Goal: Contribute content

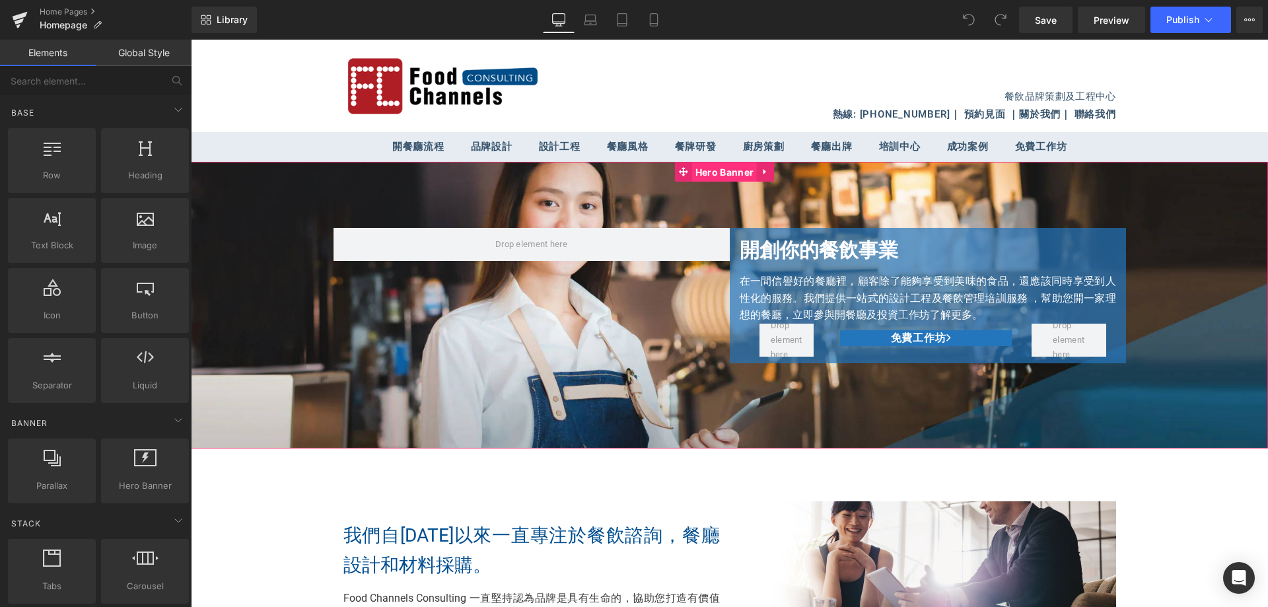
click at [715, 172] on span "Hero Banner" at bounding box center [724, 172] width 65 height 20
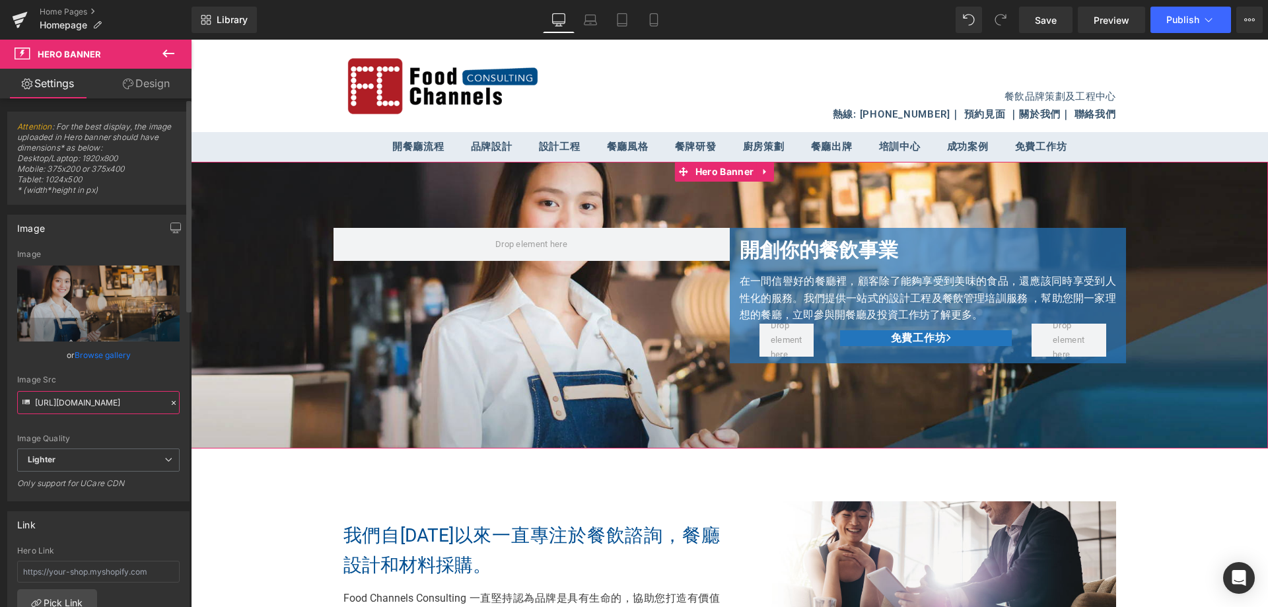
click at [110, 404] on input "[URL][DOMAIN_NAME]" at bounding box center [98, 402] width 162 height 23
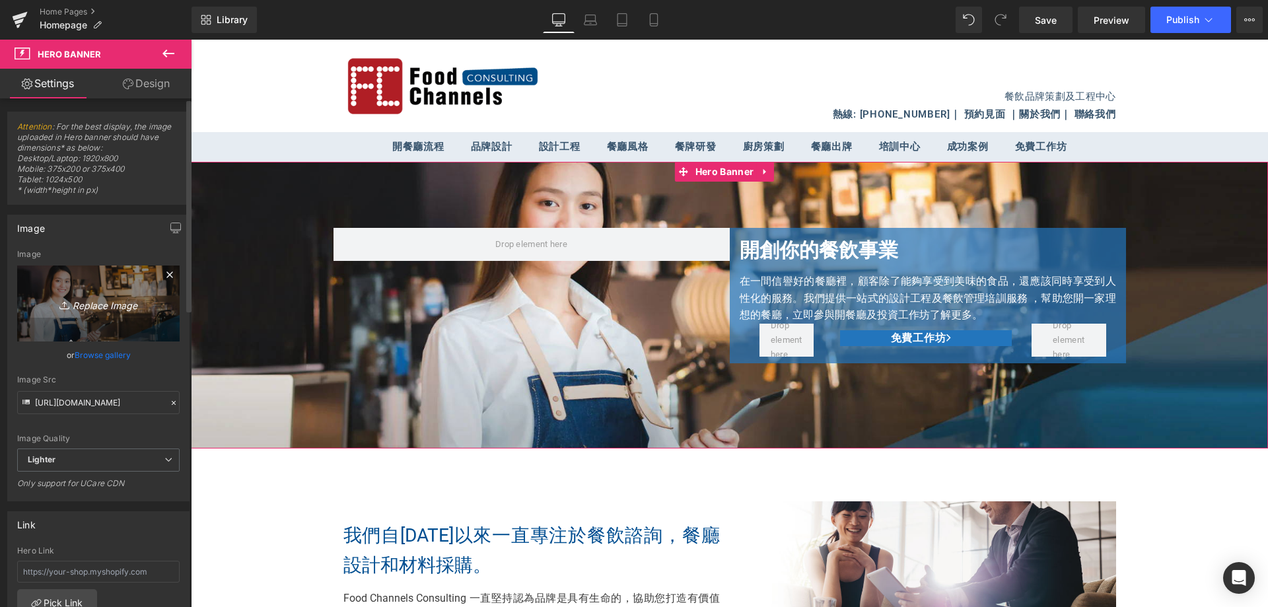
click at [94, 306] on icon "Replace Image" at bounding box center [99, 303] width 106 height 17
type input "C:\fakepath\fc-consulting-new-19.png"
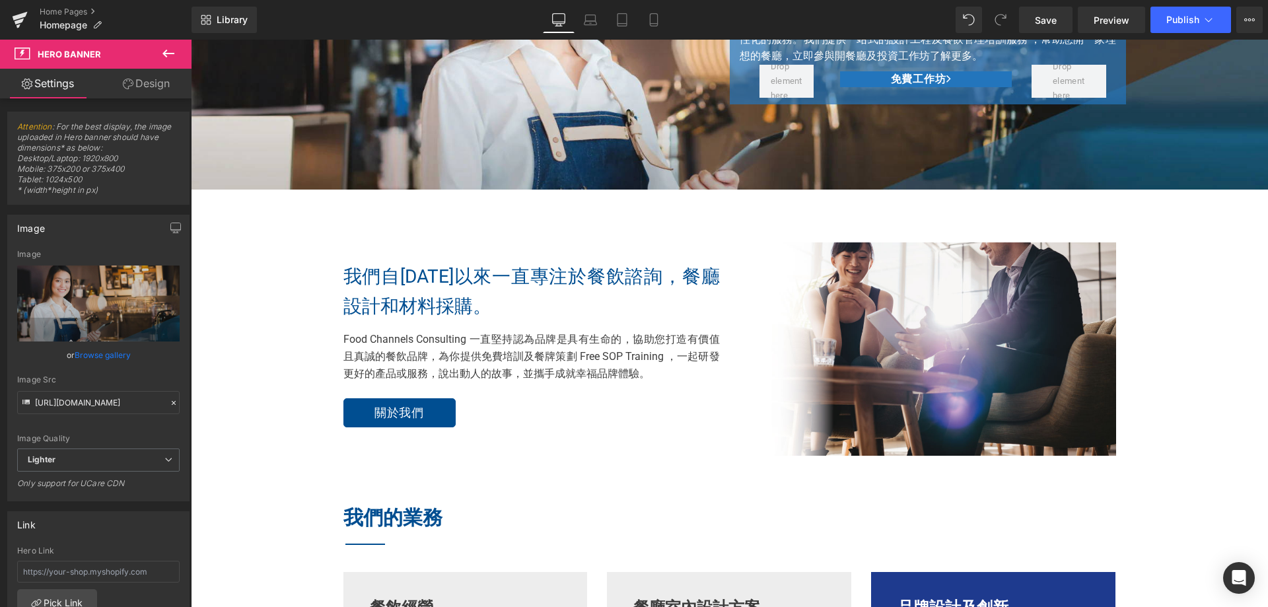
scroll to position [264, 0]
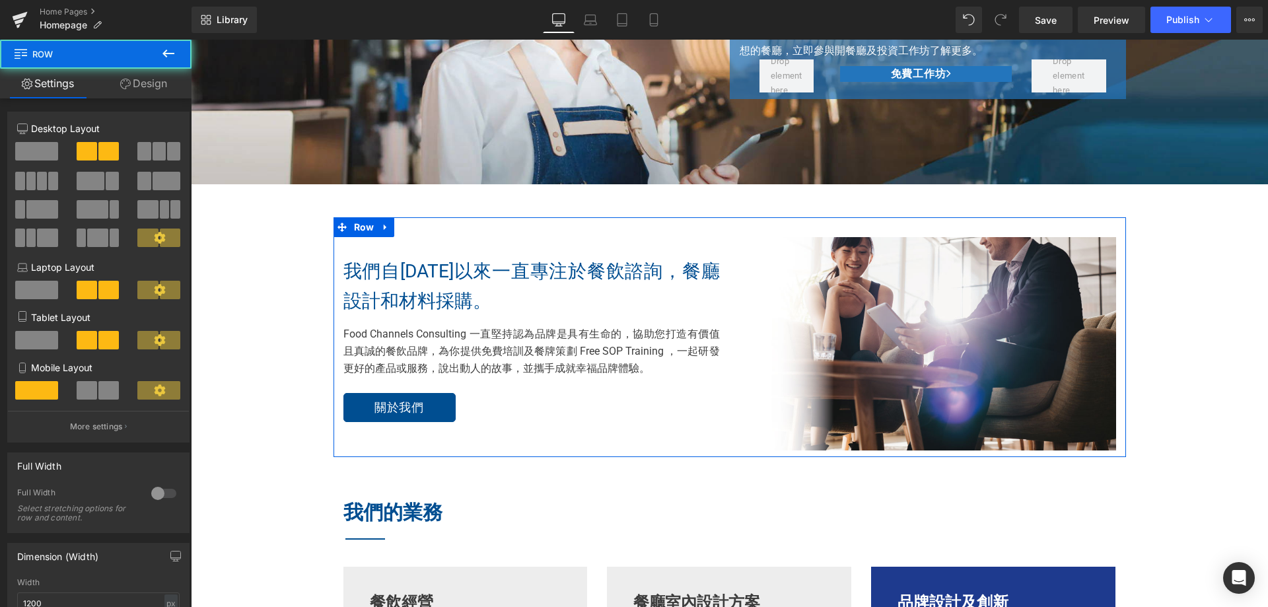
click at [423, 256] on div "我們自[DATE]以來一直專注於餐飲諮詢，餐廳設計和材料採購。 Text Block Food Channels Consulting 一直堅持認為品牌是具有…" at bounding box center [531, 331] width 396 height 189
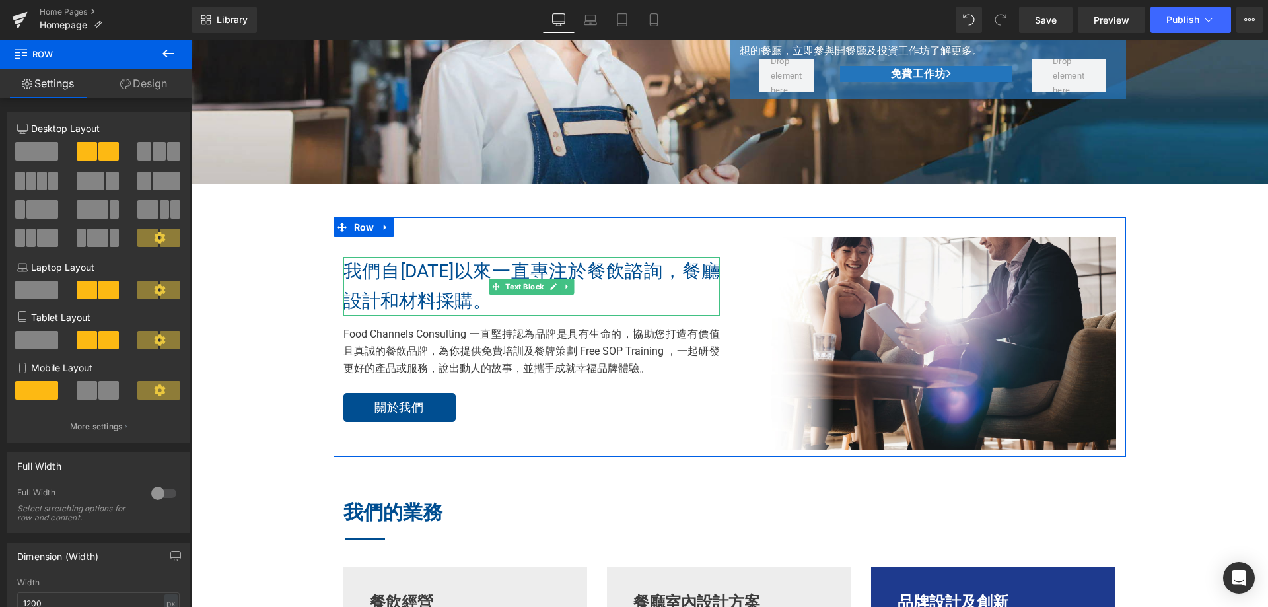
click at [479, 305] on p "我們自[DATE]以來一直專注於餐飲諮詢，餐廳設計和材料採購。" at bounding box center [531, 286] width 376 height 59
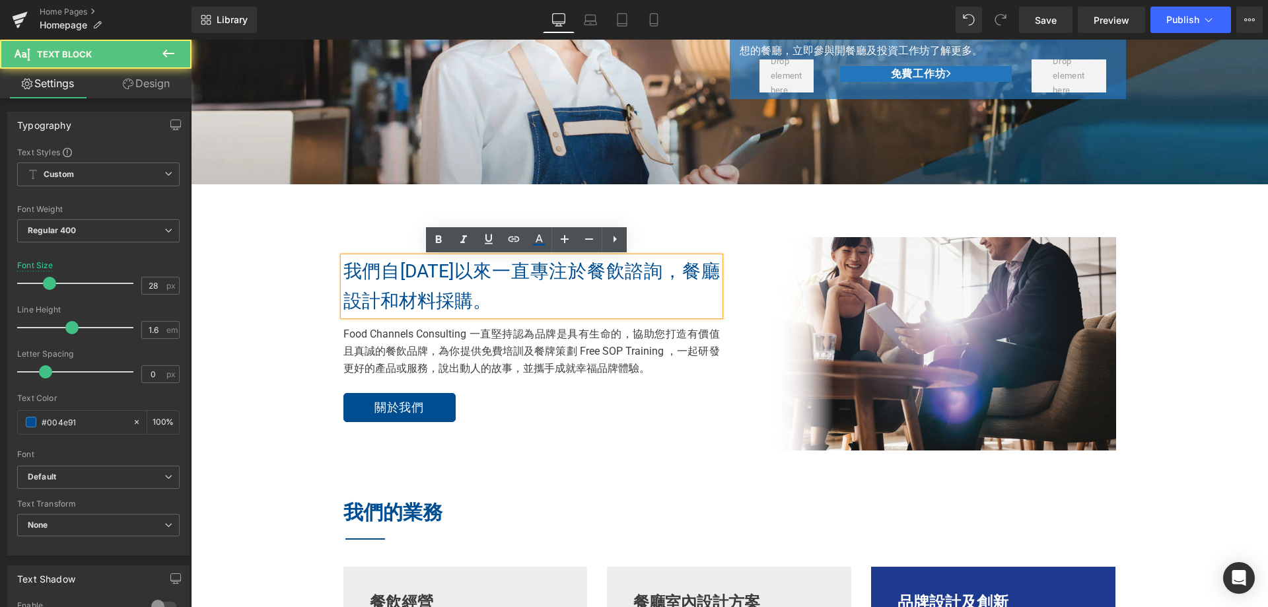
click at [675, 280] on p "我們自[DATE]以來一直專注於餐飲諮詢，餐廳設計和材料採購。" at bounding box center [531, 286] width 376 height 59
drag, startPoint x: 665, startPoint y: 267, endPoint x: 681, endPoint y: 299, distance: 36.0
click at [681, 299] on p "我們自[DATE]以來一直專注於餐飲諮詢，餐廳設計和材料採購。" at bounding box center [531, 286] width 376 height 59
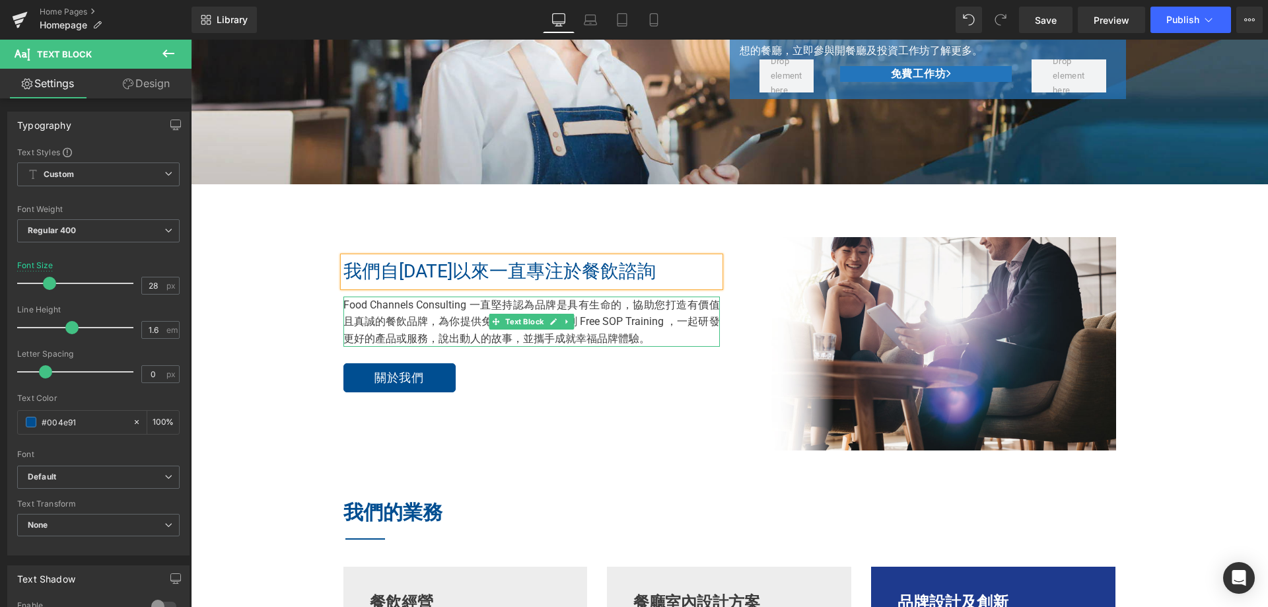
click at [675, 331] on p "Food Channels Consulting 一直堅持認為品牌是具有生命的，協助您打造有價值且真誠的餐飲品牌，為你提供免費培訓及餐牌策劃 Free SOP…" at bounding box center [531, 321] width 376 height 51
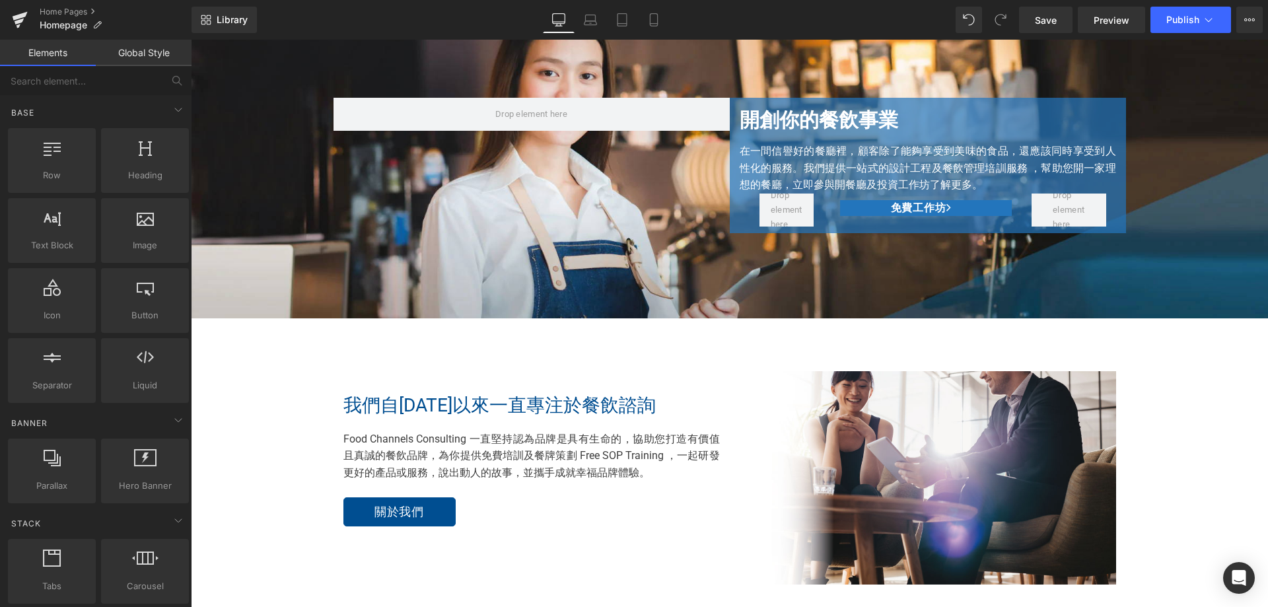
scroll to position [0, 0]
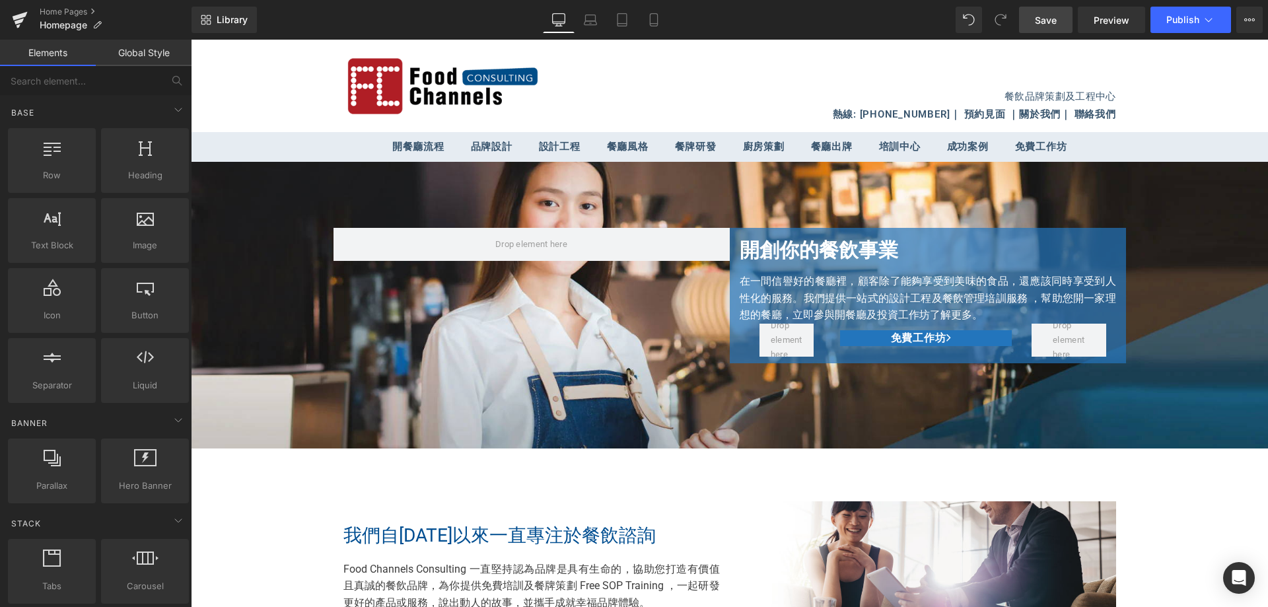
click at [1056, 20] on span "Save" at bounding box center [1046, 20] width 22 height 14
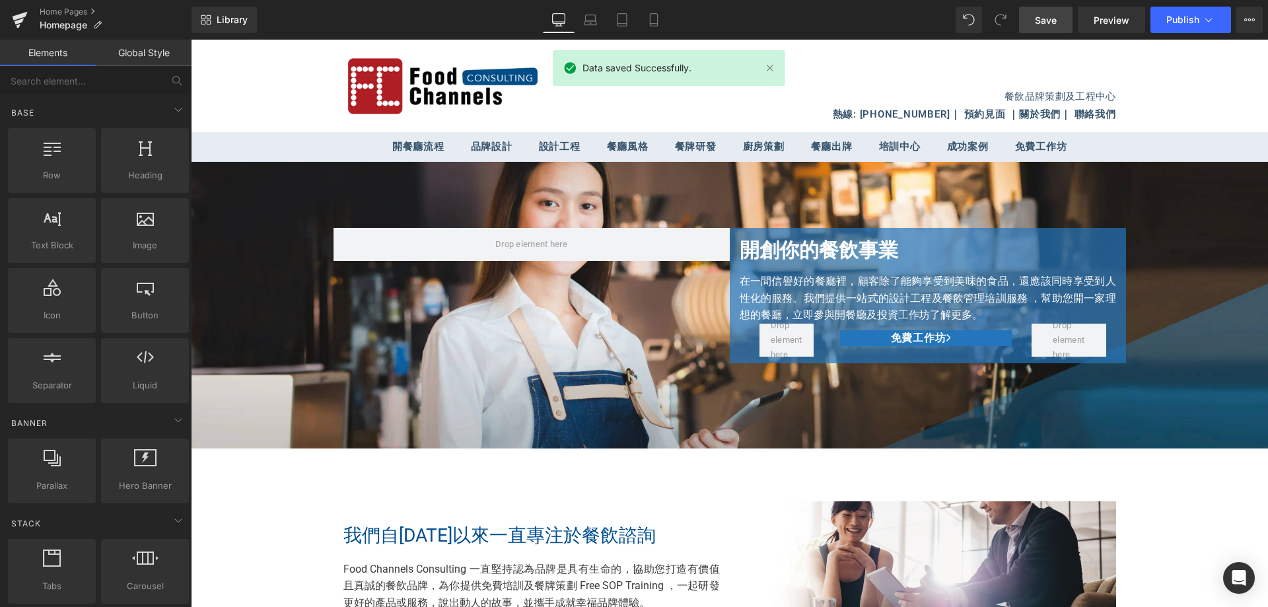
click at [569, 18] on link "Desktop" at bounding box center [559, 20] width 32 height 26
click at [592, 24] on icon at bounding box center [590, 19] width 13 height 13
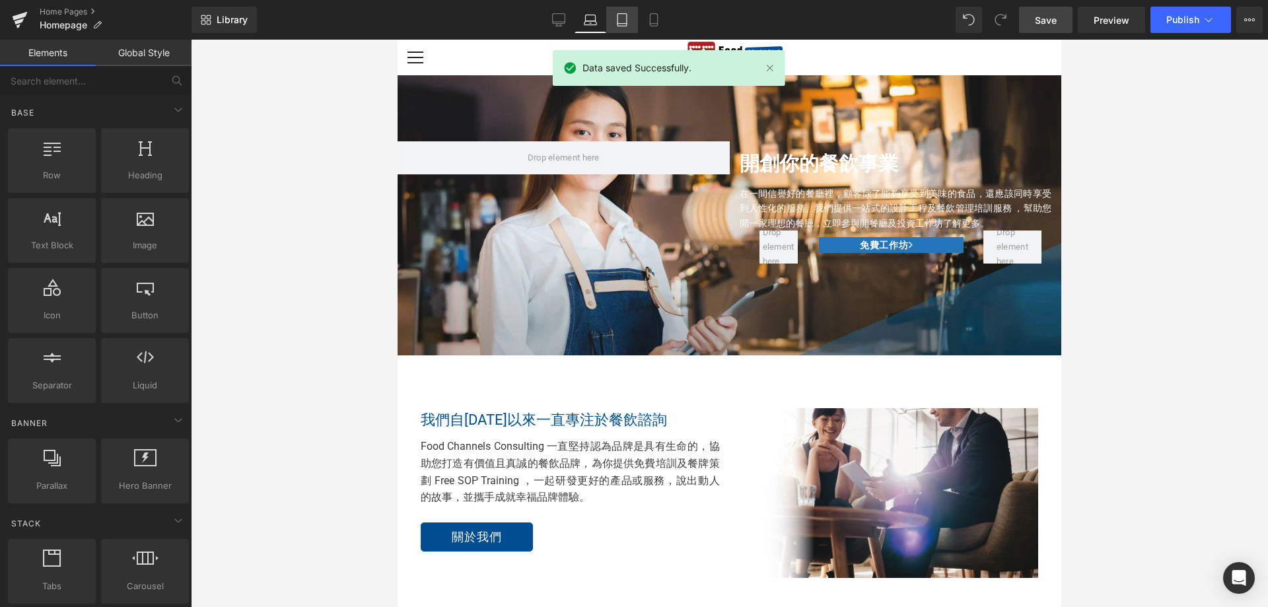
click at [615, 24] on link "Tablet" at bounding box center [622, 20] width 32 height 26
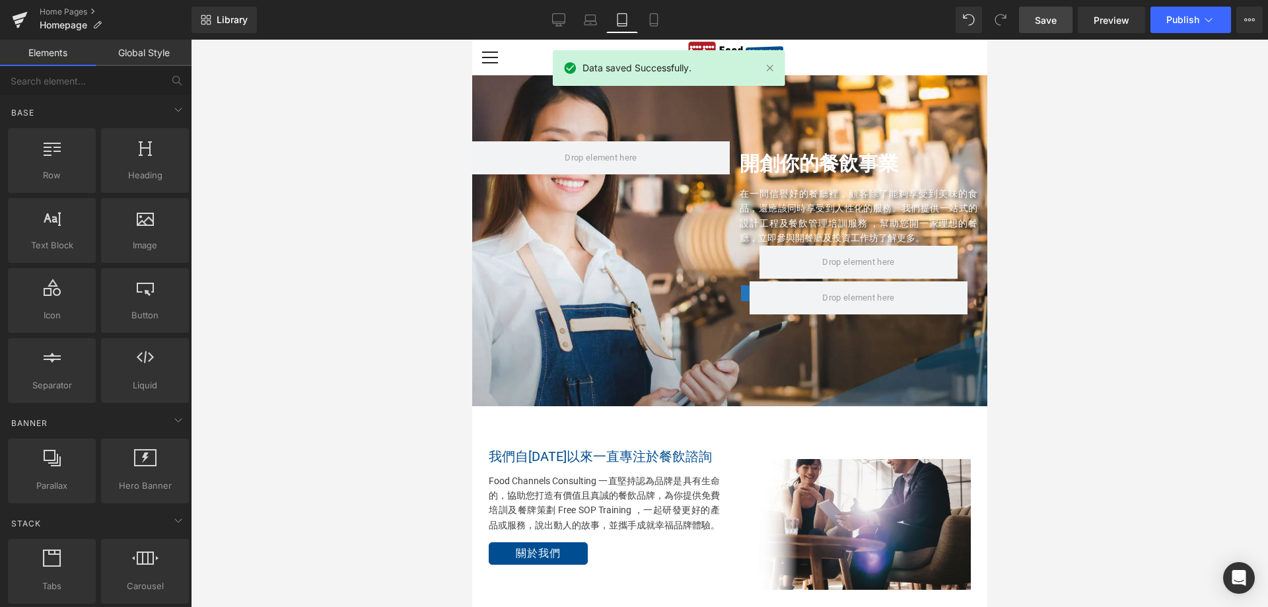
scroll to position [36, 0]
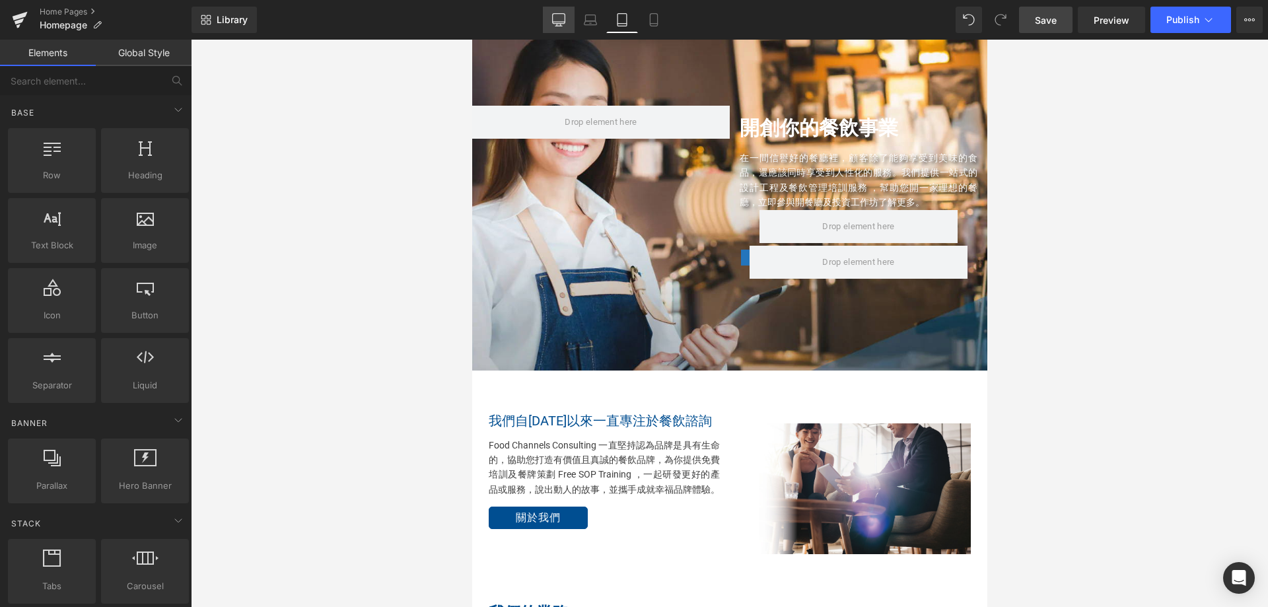
drag, startPoint x: 564, startPoint y: 22, endPoint x: 438, endPoint y: 3, distance: 127.5
click at [564, 22] on icon at bounding box center [559, 22] width 13 height 0
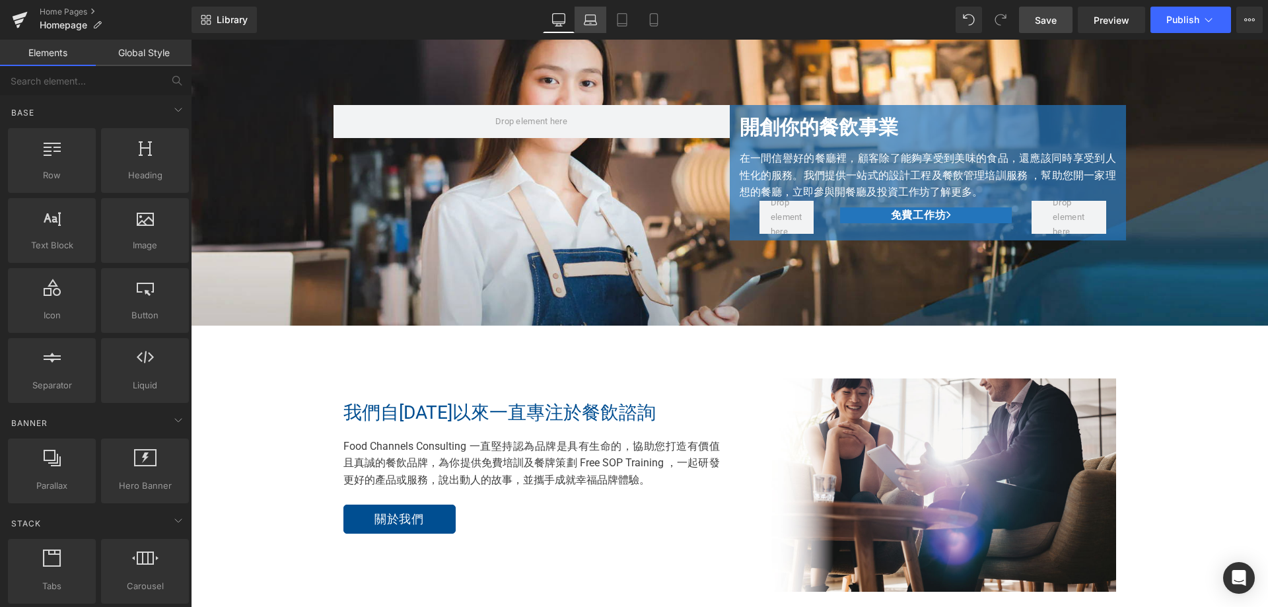
drag, startPoint x: 588, startPoint y: 26, endPoint x: 316, endPoint y: 33, distance: 272.8
click at [588, 26] on icon at bounding box center [590, 19] width 13 height 13
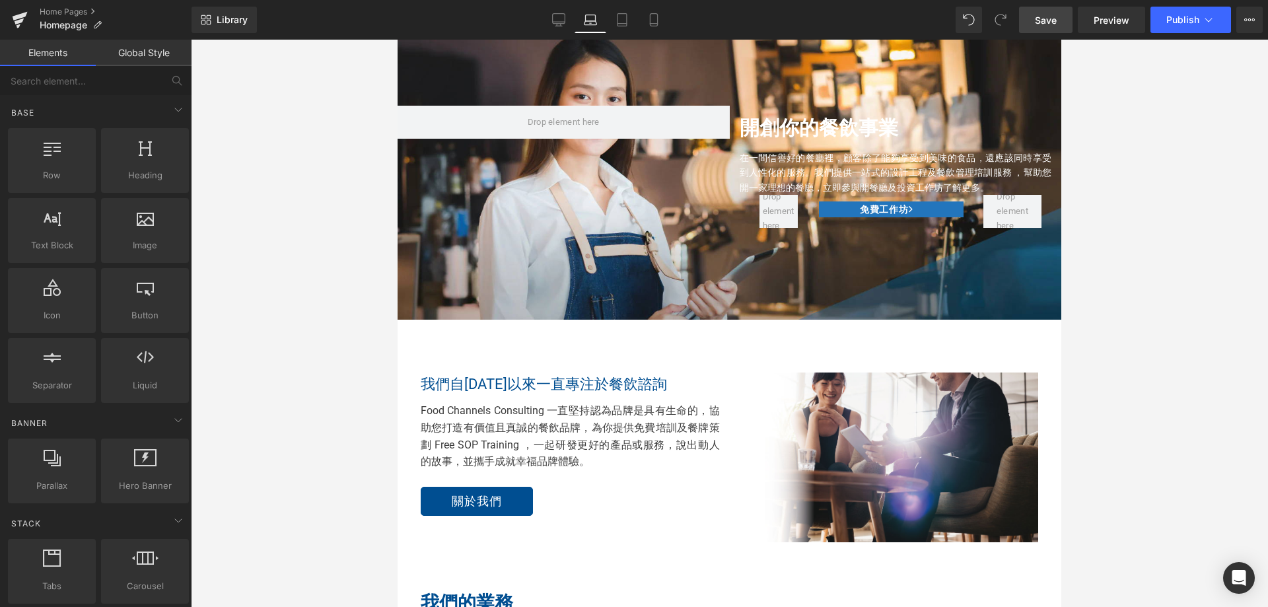
click at [762, 128] on h2 "開創你的餐飲事業" at bounding box center [895, 128] width 312 height 32
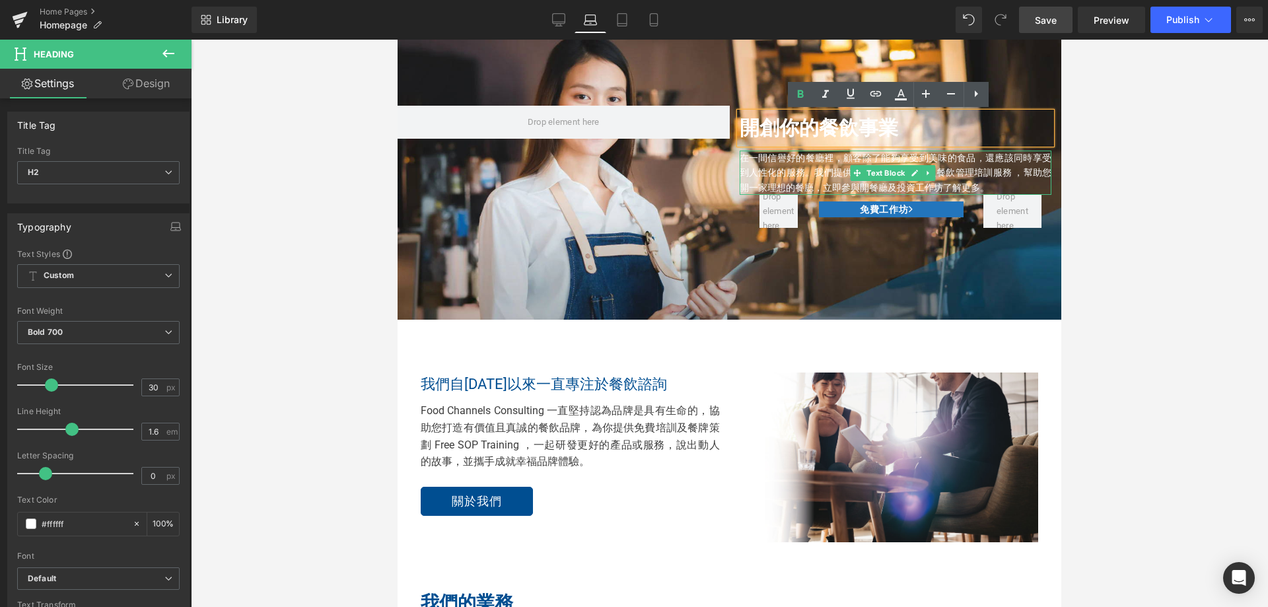
click at [764, 166] on p "在一間信譽好的餐廳裡，顧客除了能夠享受到美味的食品，還應該同時享受到人性化的服務。我們提供一站式的設計工程及餐飲管理培訓服務 ，幫助 您開一家理想的餐廳， 立…" at bounding box center [895, 173] width 312 height 44
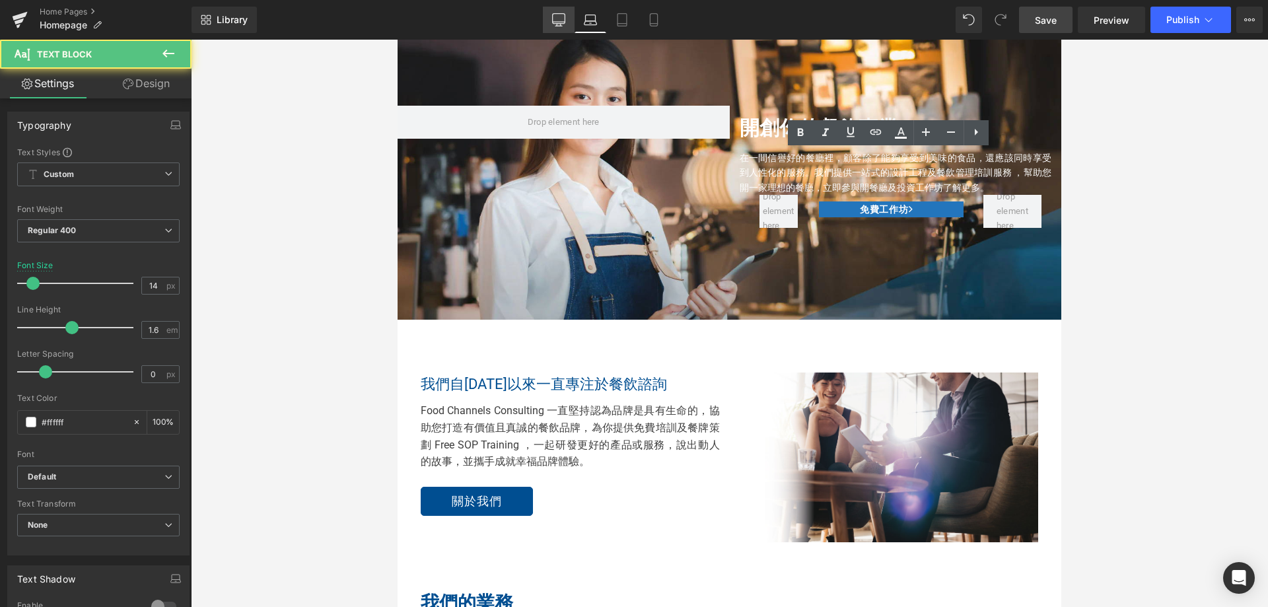
click at [555, 22] on icon at bounding box center [559, 22] width 13 height 0
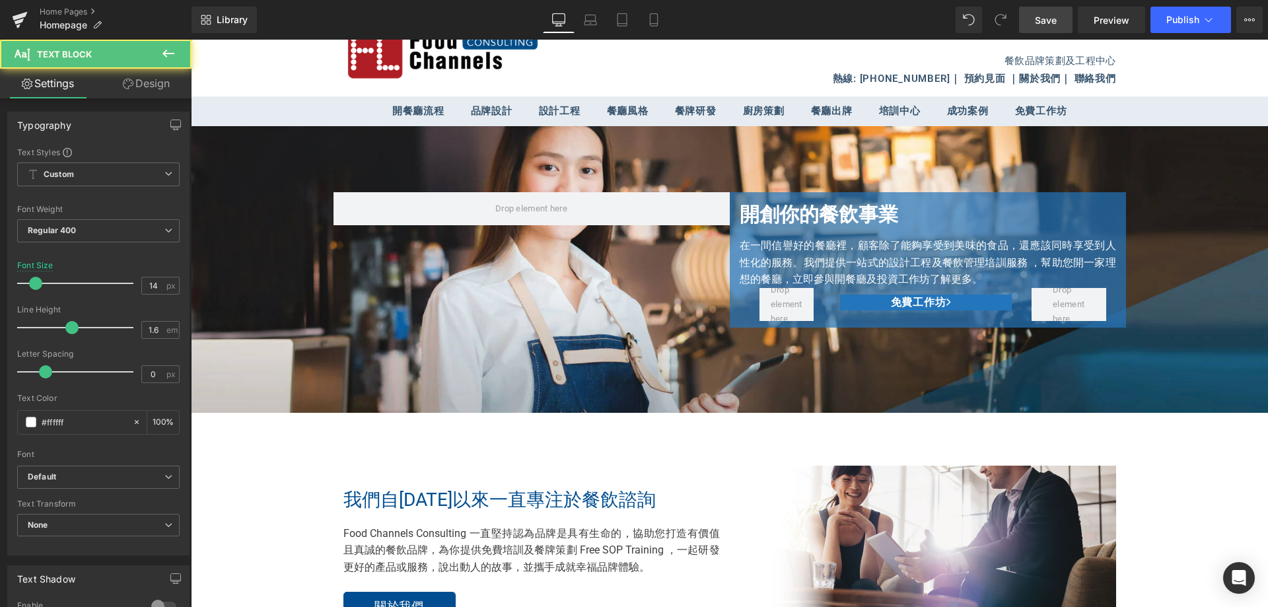
scroll to position [123, 0]
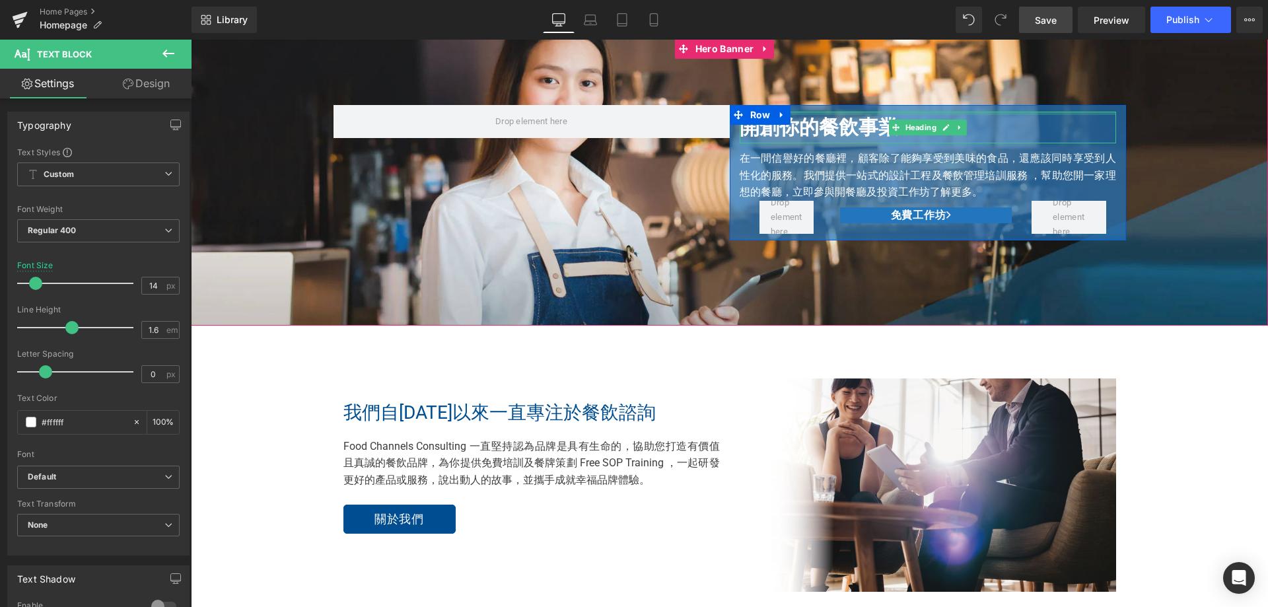
click at [912, 113] on div at bounding box center [927, 113] width 376 height 3
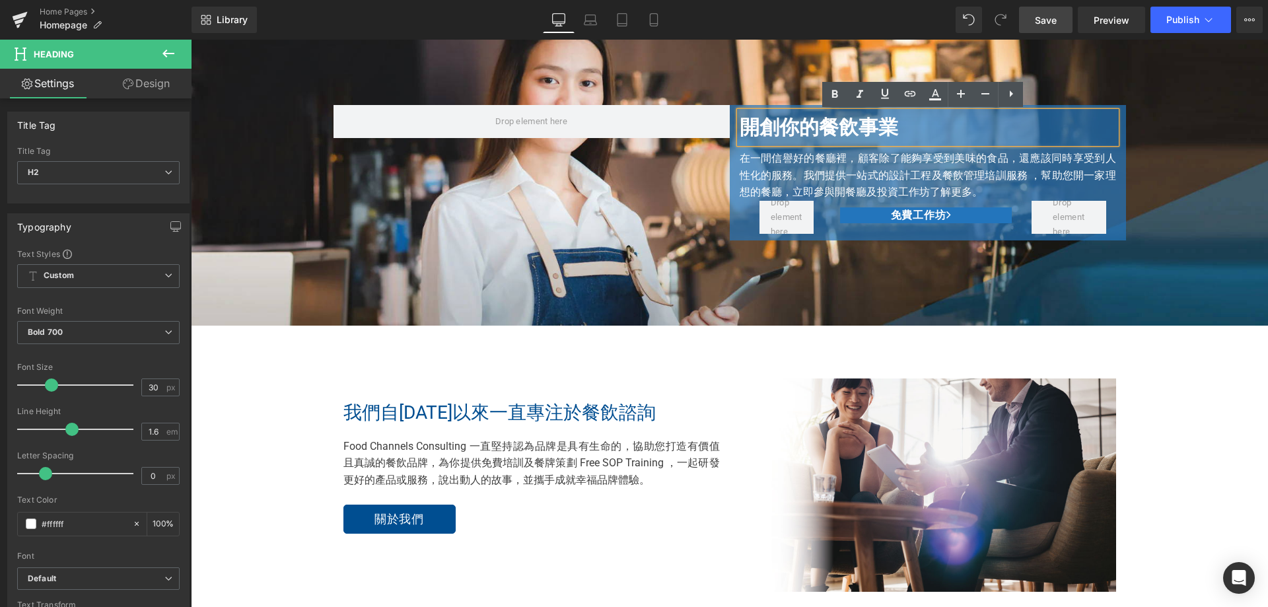
click at [730, 143] on div "開創你的餐飲事業 Heading 在一間信譽好的餐廳裡，顧客除了能夠享受到美味的食品，還應該同時享受到人性化的服務。我們提供一站式的設計工程及餐飲管理培訓服務…" at bounding box center [928, 173] width 396 height 122
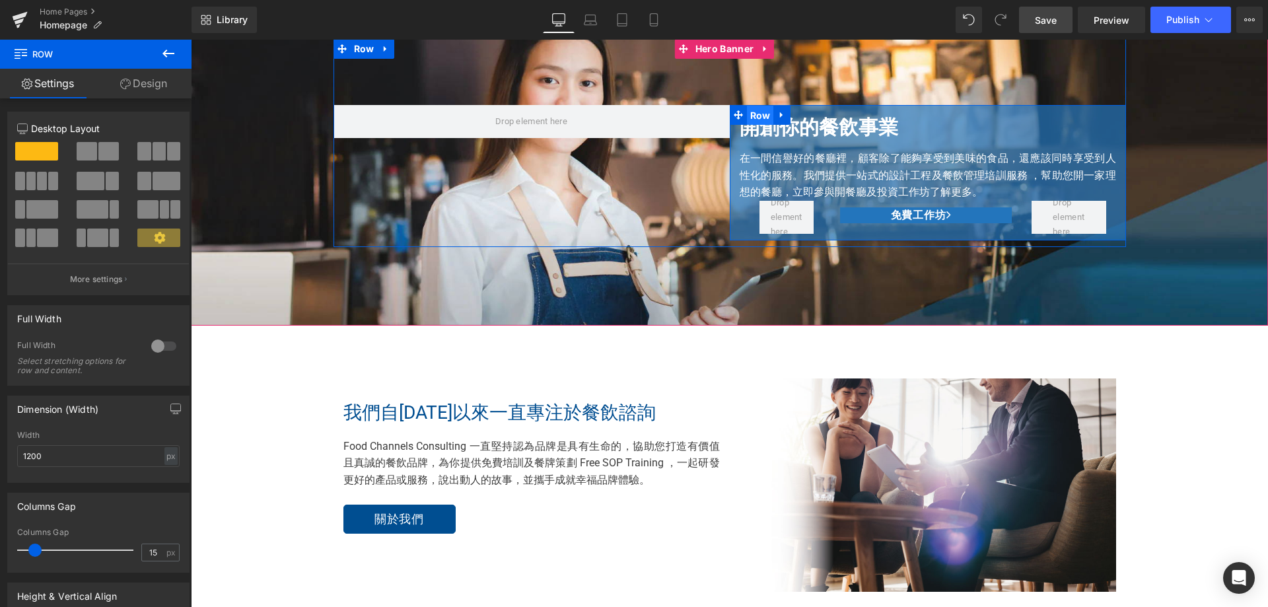
click at [753, 116] on span "Row" at bounding box center [760, 116] width 27 height 20
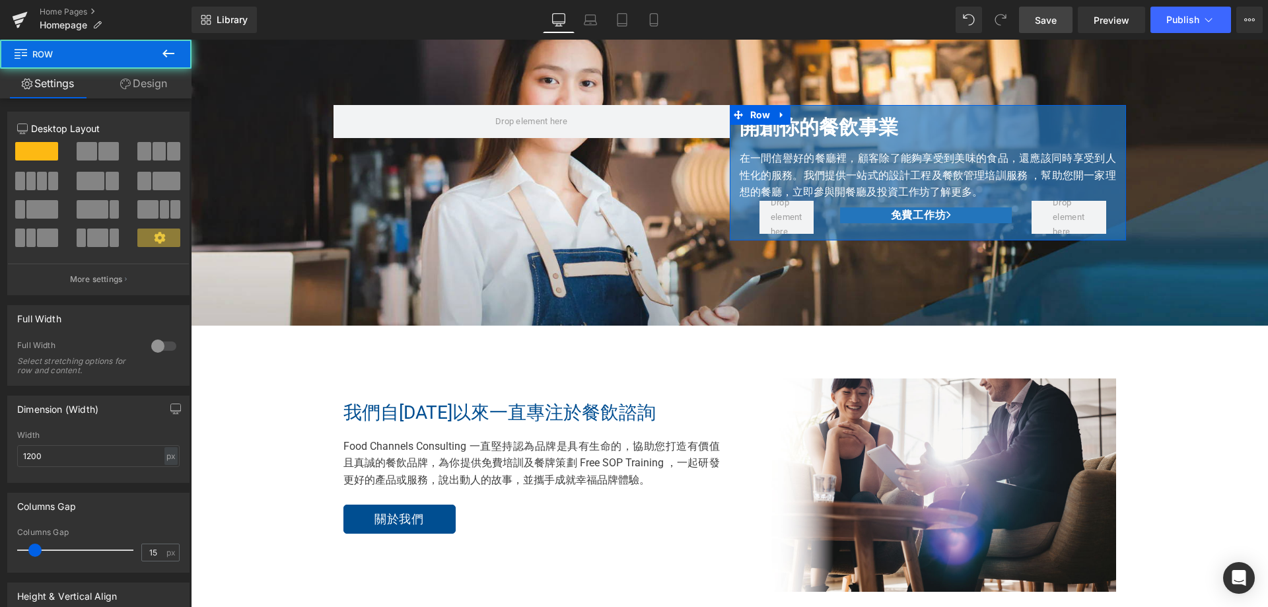
click at [146, 74] on link "Design" at bounding box center [144, 84] width 96 height 30
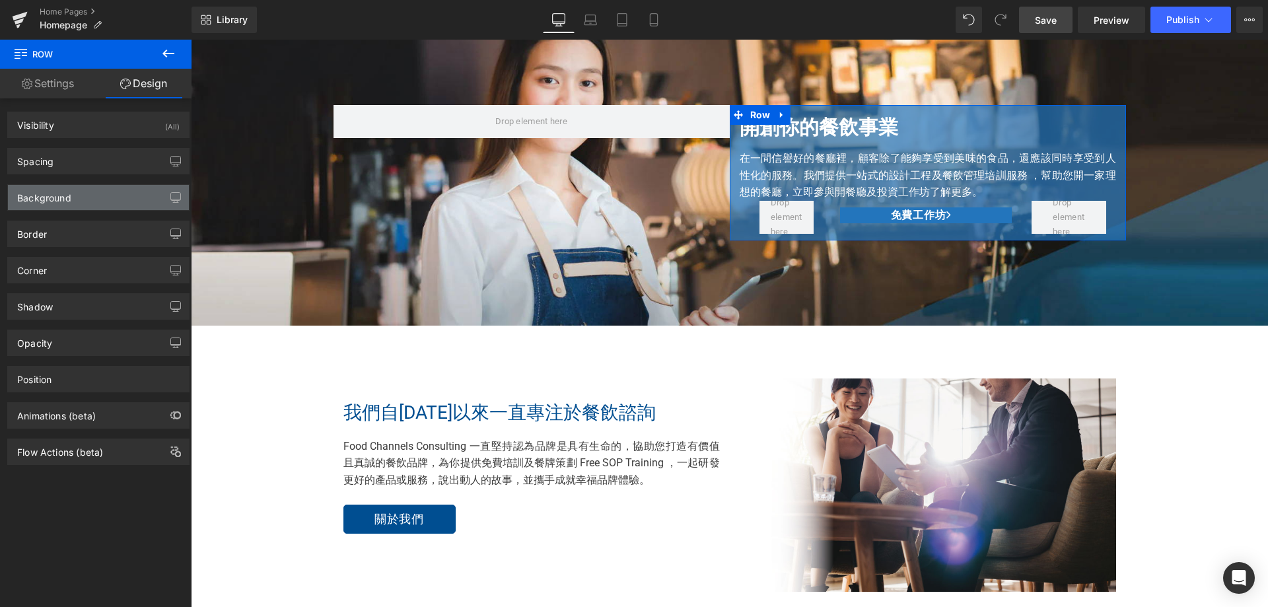
click at [79, 204] on div "Background" at bounding box center [98, 197] width 181 height 25
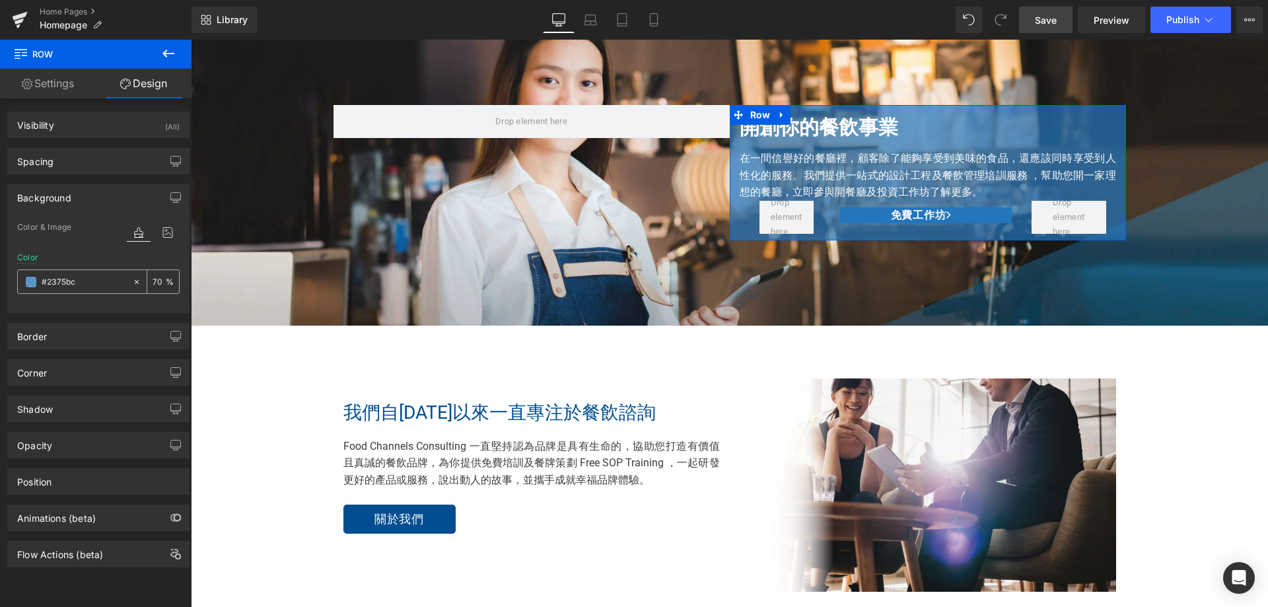
click at [81, 281] on input "text" at bounding box center [84, 282] width 85 height 15
type input "#2375bc"
drag, startPoint x: 592, startPoint y: 20, endPoint x: 609, endPoint y: 29, distance: 18.9
click at [592, 20] on icon at bounding box center [590, 19] width 13 height 13
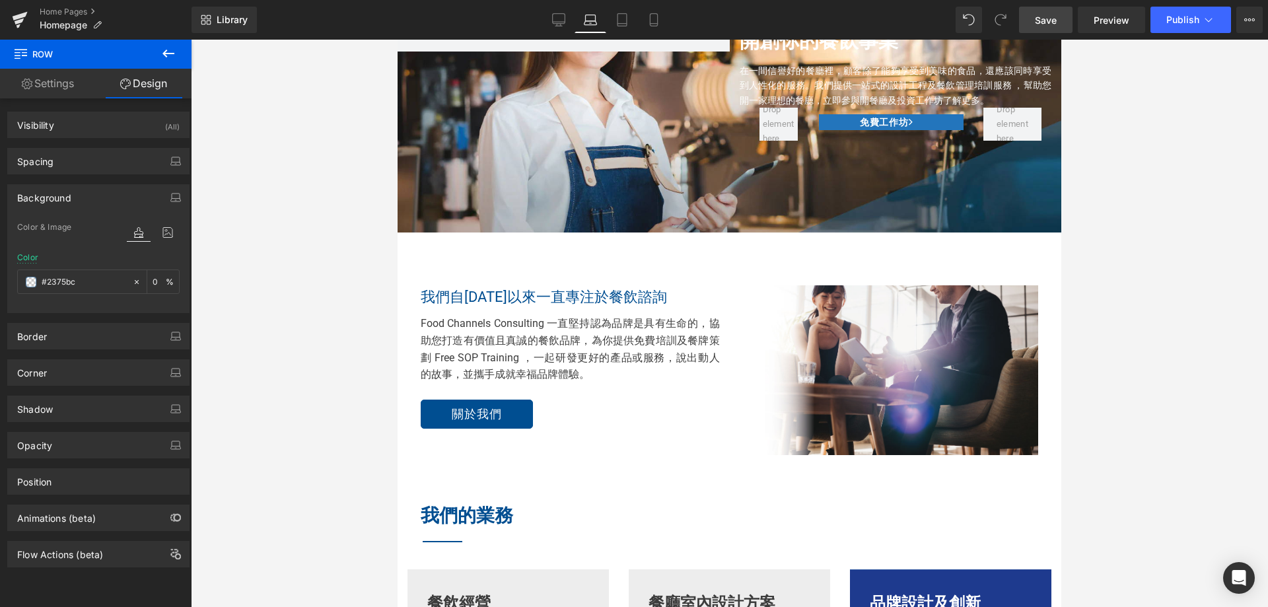
scroll to position [36, 0]
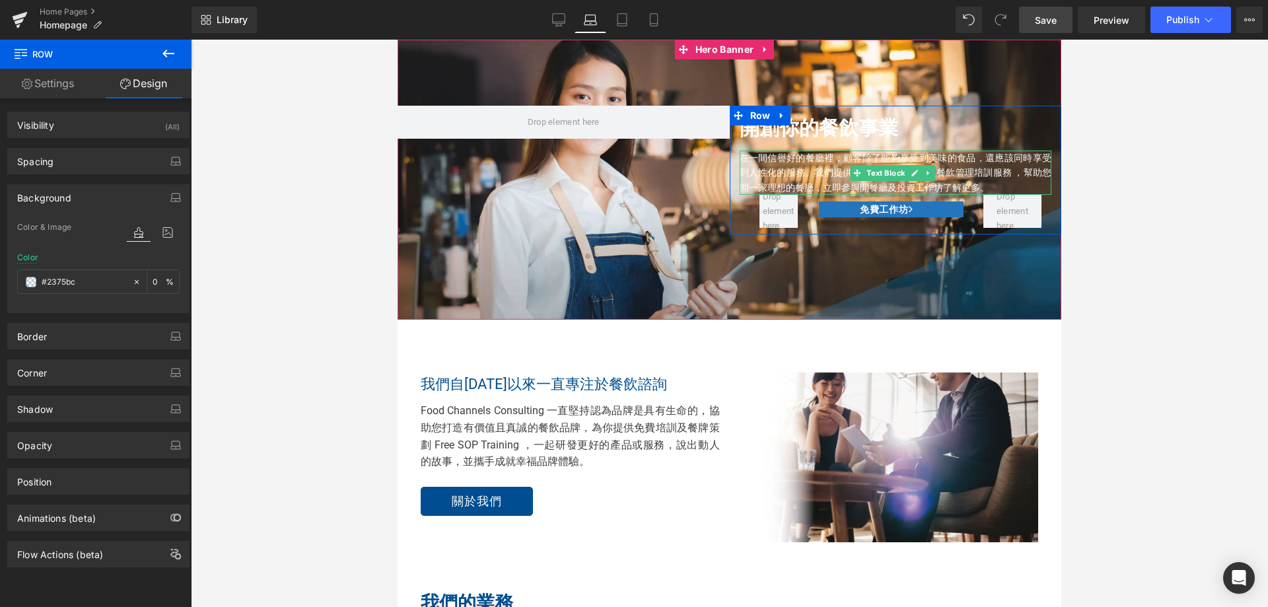
click at [775, 159] on p "在一間信譽好的餐廳裡，顧客除了能夠享受到美味的食品，還應該同時享受到人性化的服務。我們提供一站式的設計工程及餐飲管理培訓服務 ，幫助 您開一家理想的餐廳， 立…" at bounding box center [895, 173] width 312 height 44
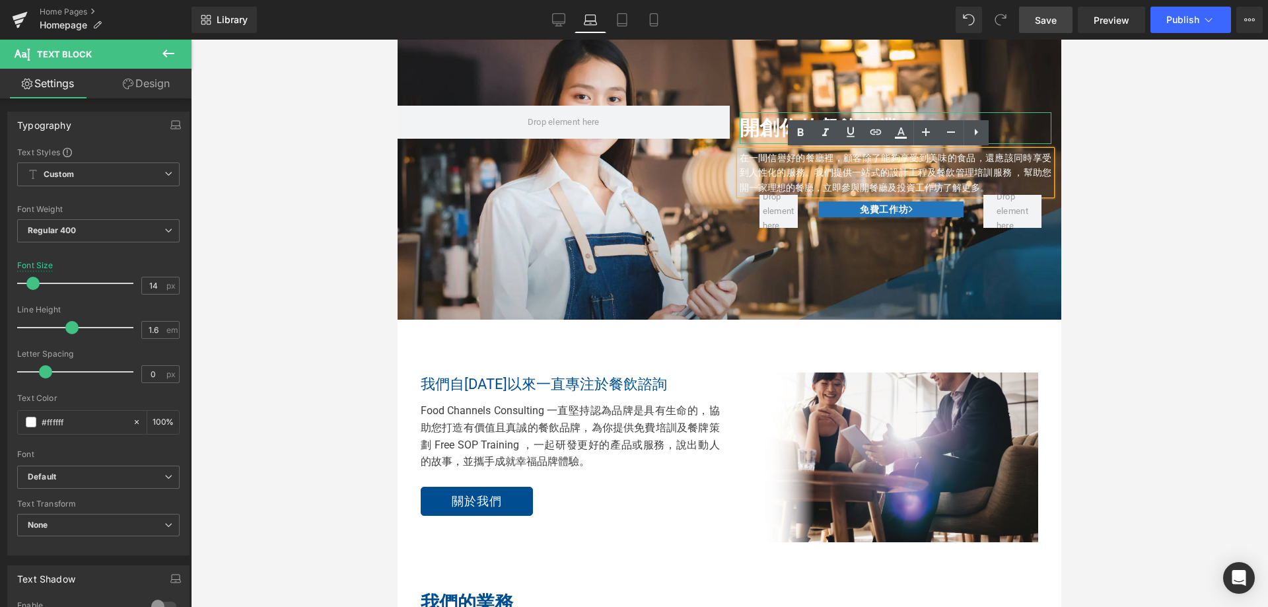
click at [755, 115] on div at bounding box center [895, 113] width 312 height 3
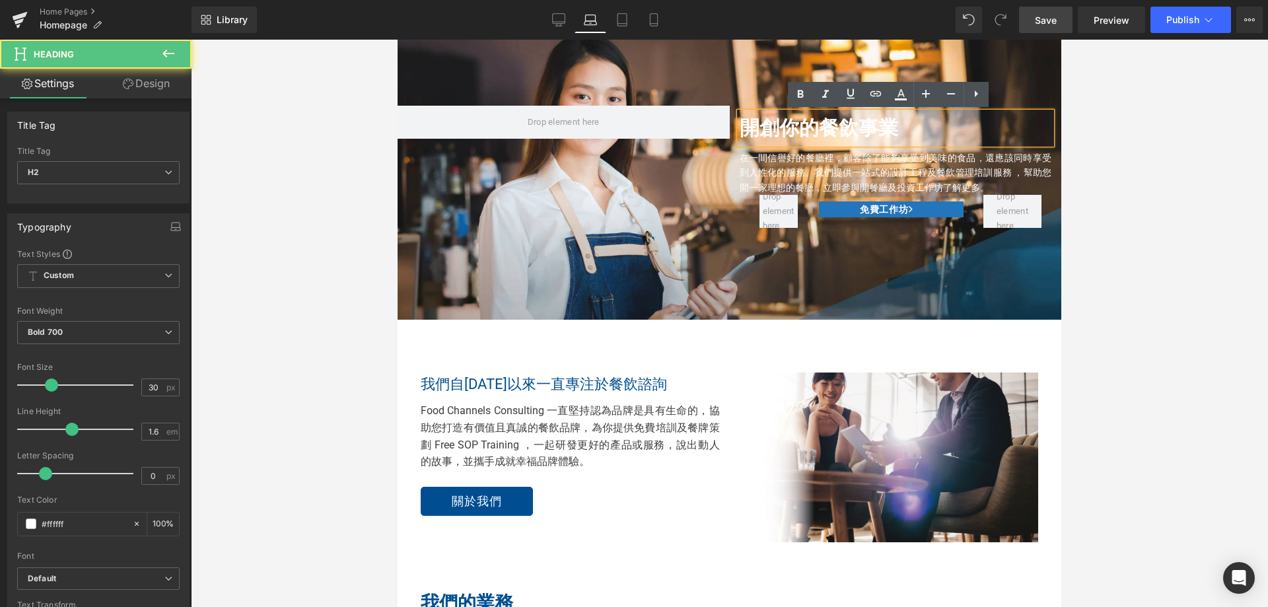
click at [712, 144] on div "開創你的餐飲事業 Heading 在一間信譽好的餐廳裡，顧客除了能夠享受到美味的食品，還應該同時享受到人性化的服務。我們提供一站式的設計工程及餐飲管理培訓服務…" at bounding box center [728, 140] width 663 height 201
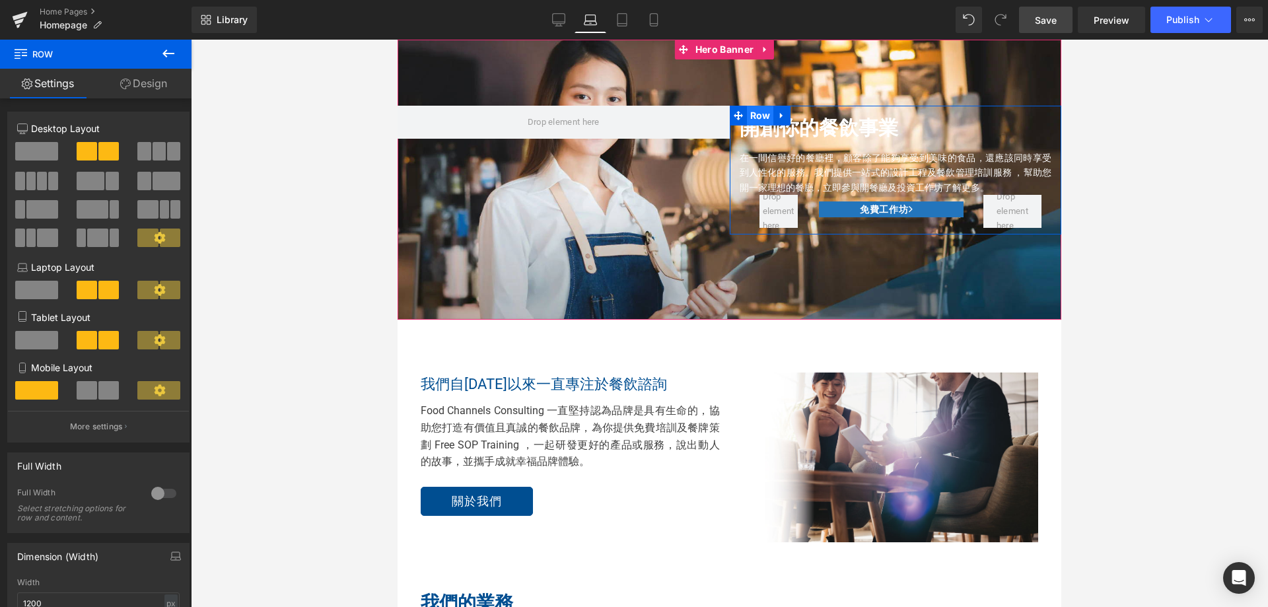
click at [750, 121] on span "Row" at bounding box center [760, 116] width 27 height 20
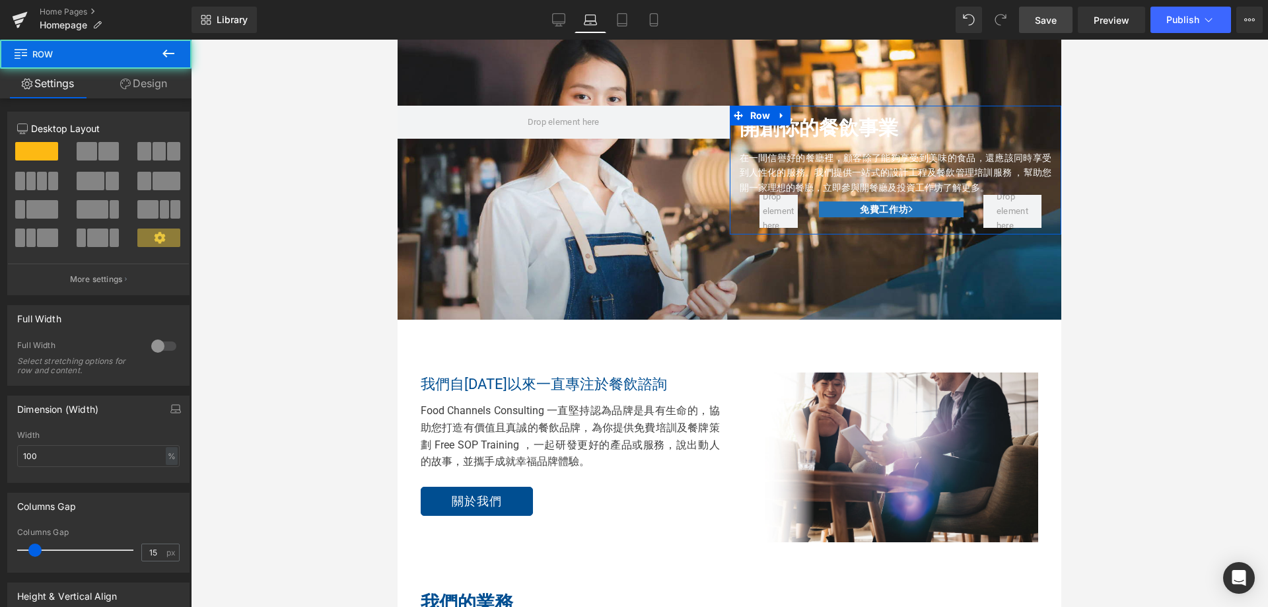
click at [137, 93] on link "Design" at bounding box center [144, 84] width 96 height 30
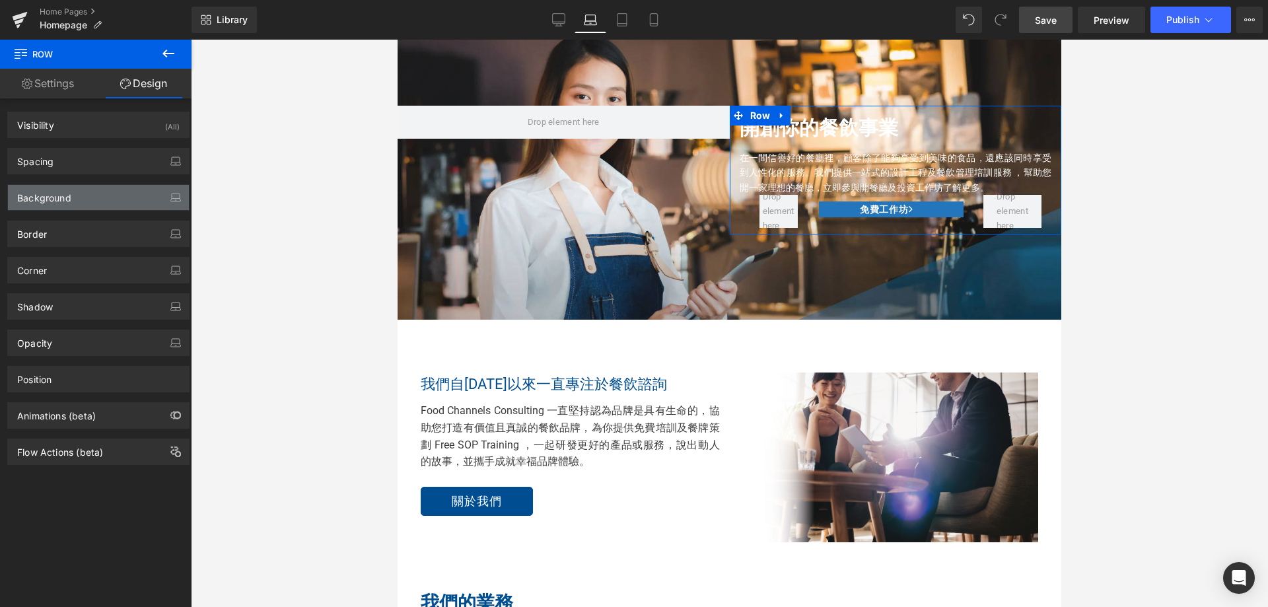
click at [93, 203] on div "Background" at bounding box center [98, 197] width 181 height 25
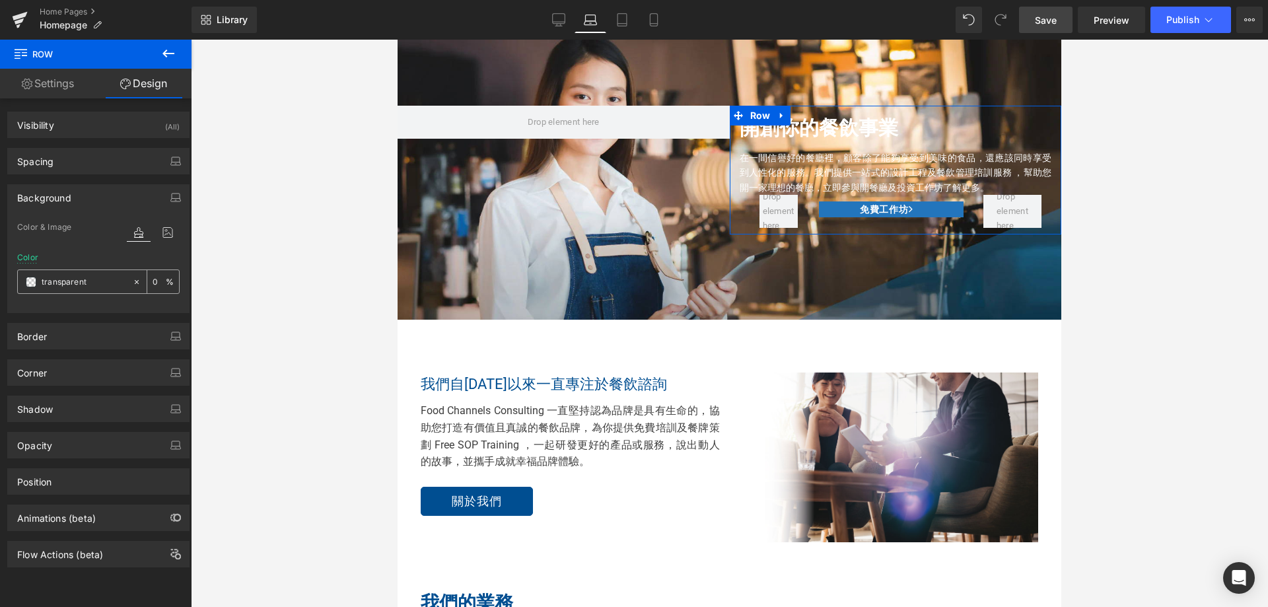
click at [92, 282] on input "transparent" at bounding box center [84, 282] width 85 height 15
paste input "#2375bc"
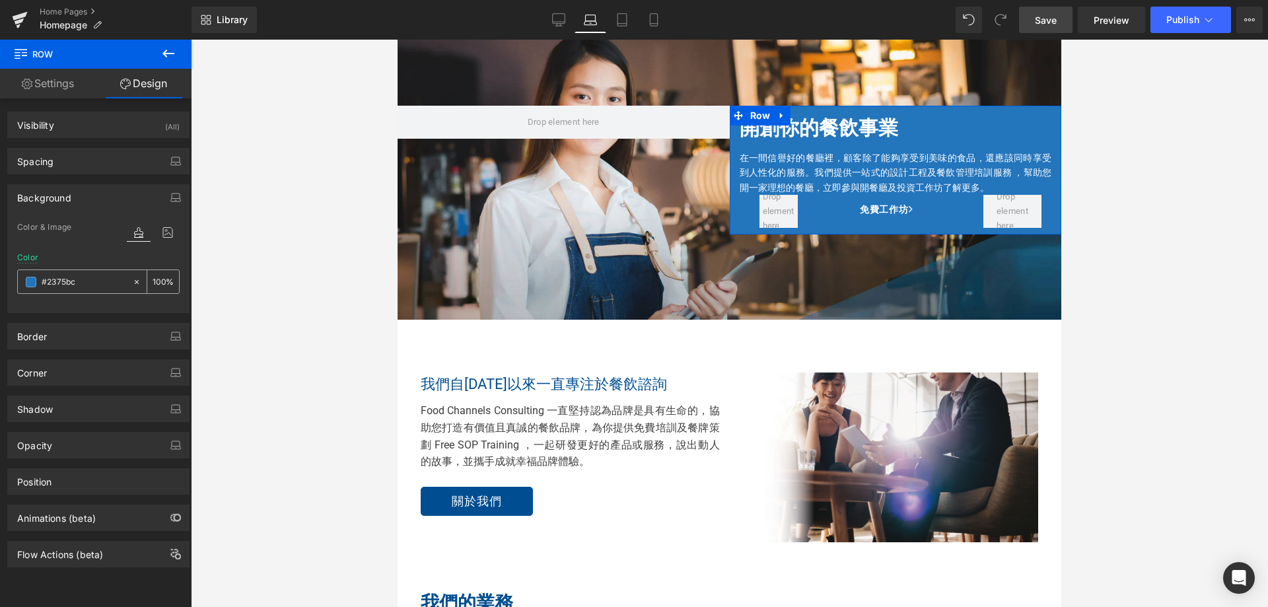
type input "#2375bc"
click at [153, 283] on input "0" at bounding box center [159, 281] width 13 height 15
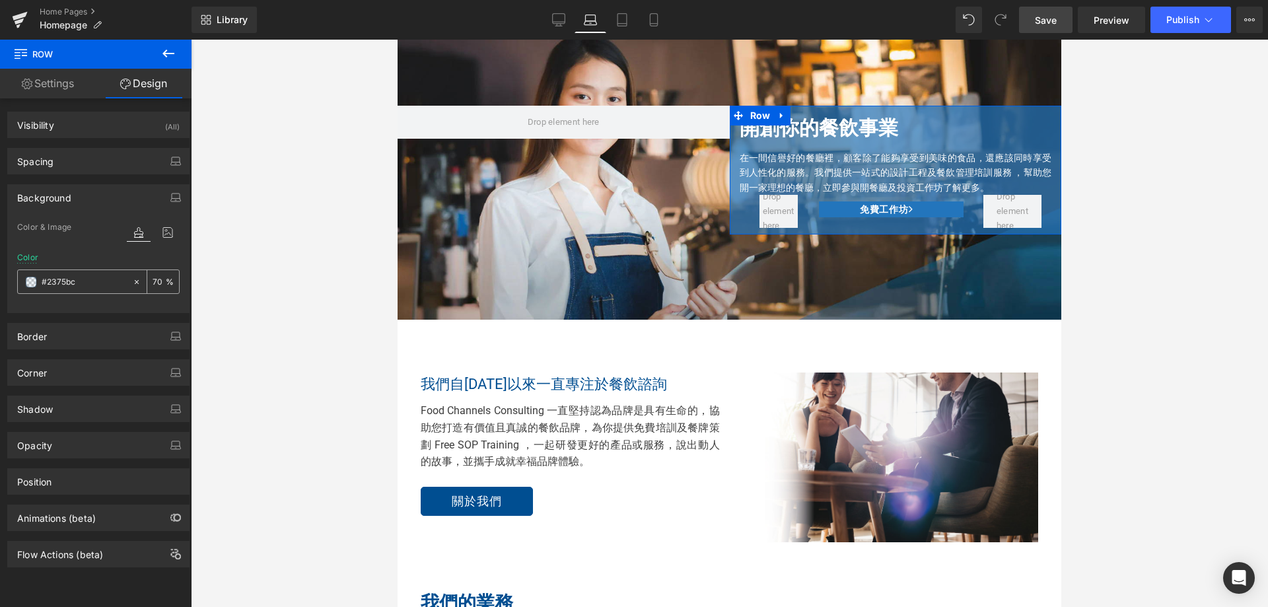
type input "70"
click at [627, 20] on icon at bounding box center [621, 19] width 13 height 13
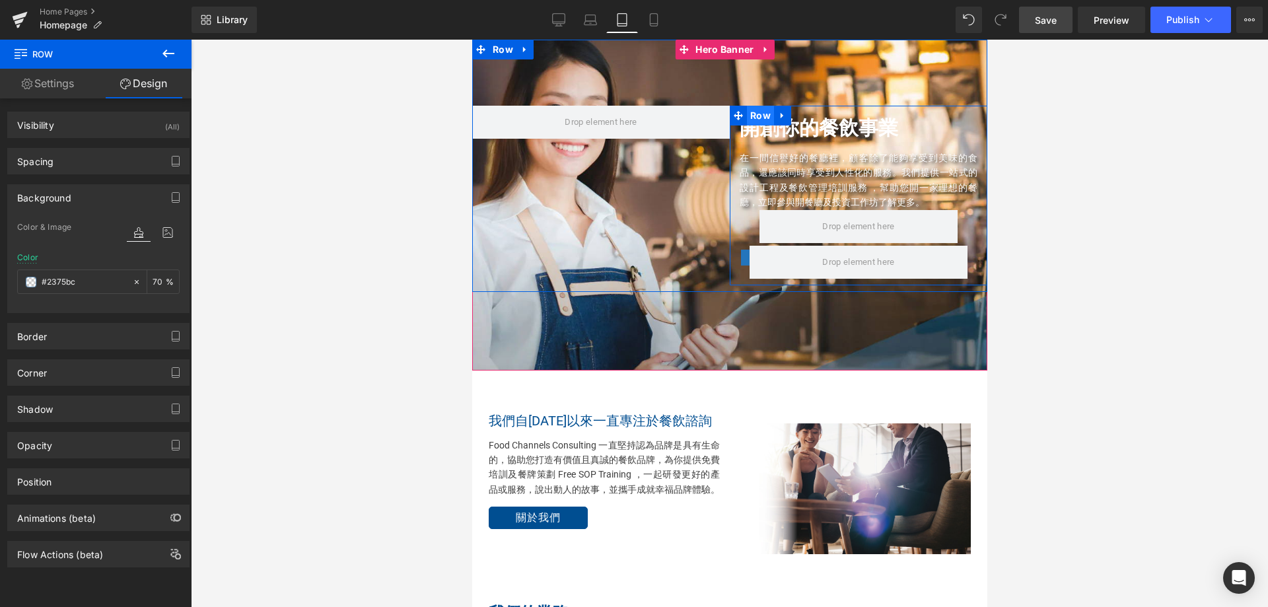
click at [748, 114] on span "Row" at bounding box center [759, 116] width 27 height 20
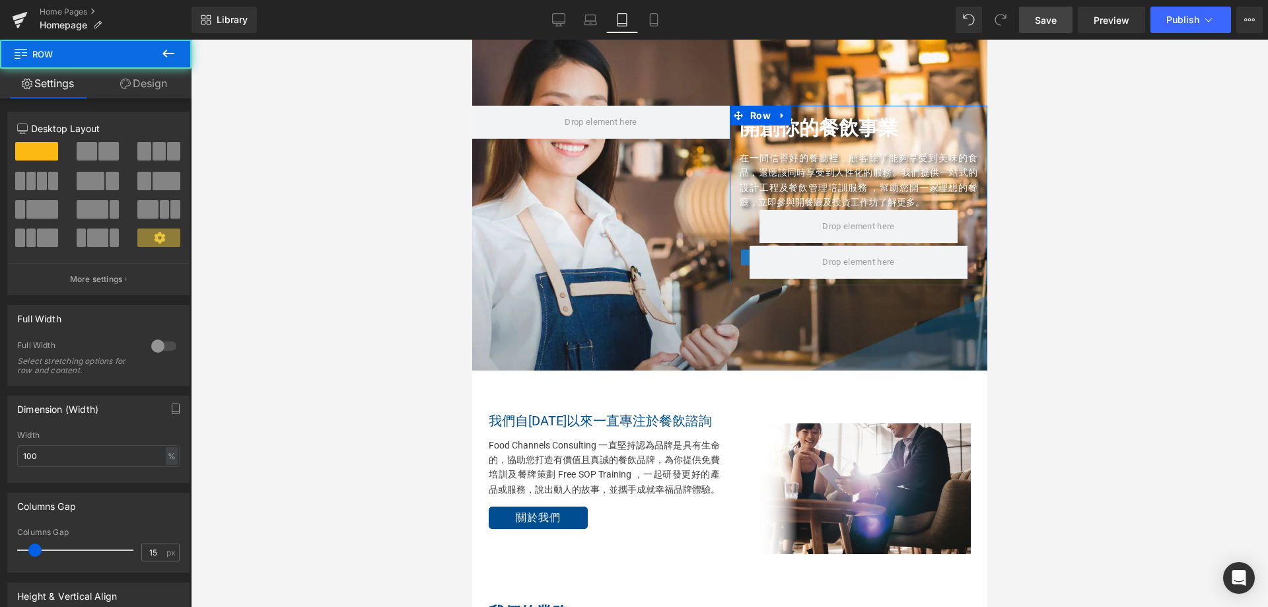
click at [120, 83] on icon at bounding box center [125, 84] width 11 height 11
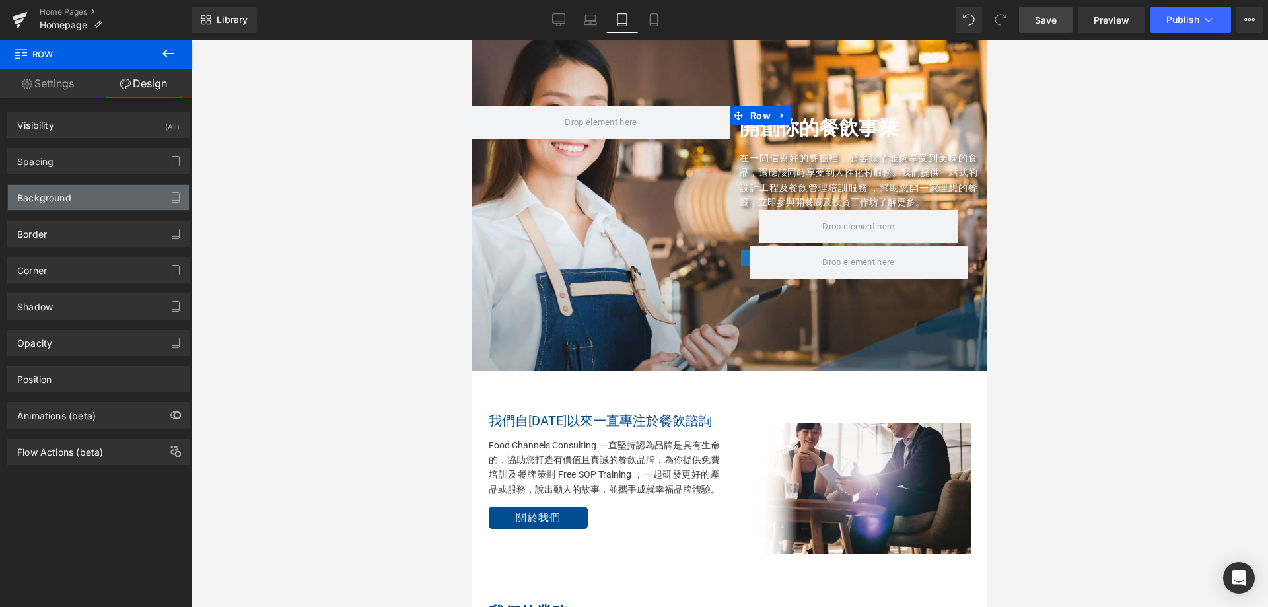
click at [79, 195] on div "Background" at bounding box center [98, 197] width 181 height 25
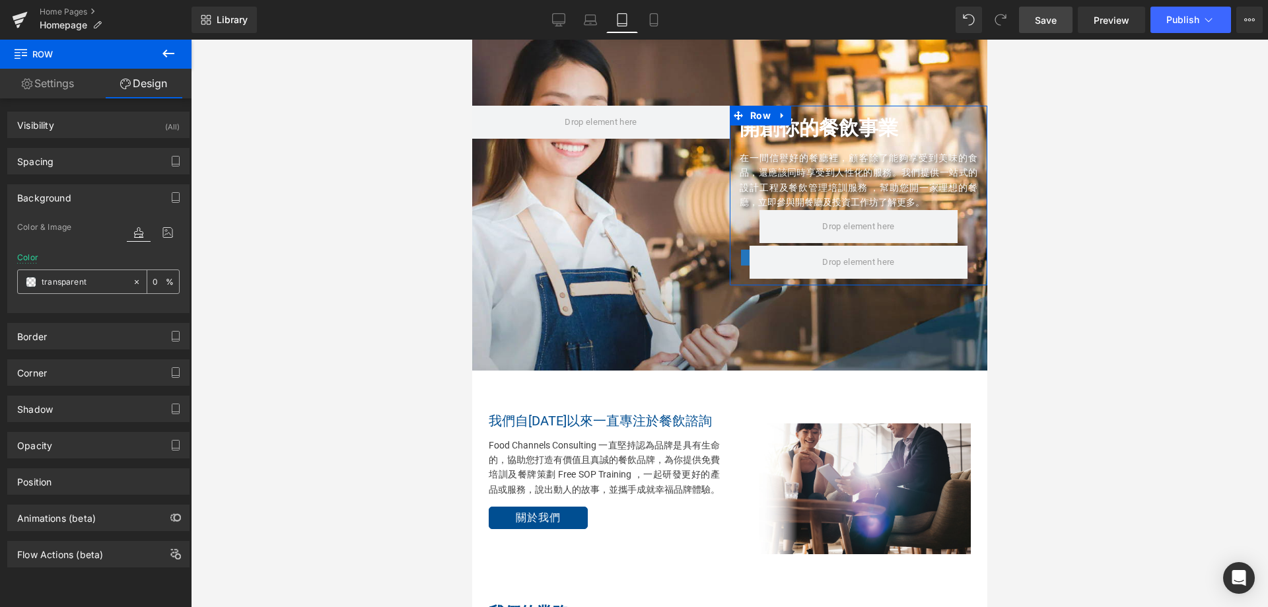
click at [91, 276] on input "transparent" at bounding box center [84, 282] width 85 height 15
paste input "#2375bc"
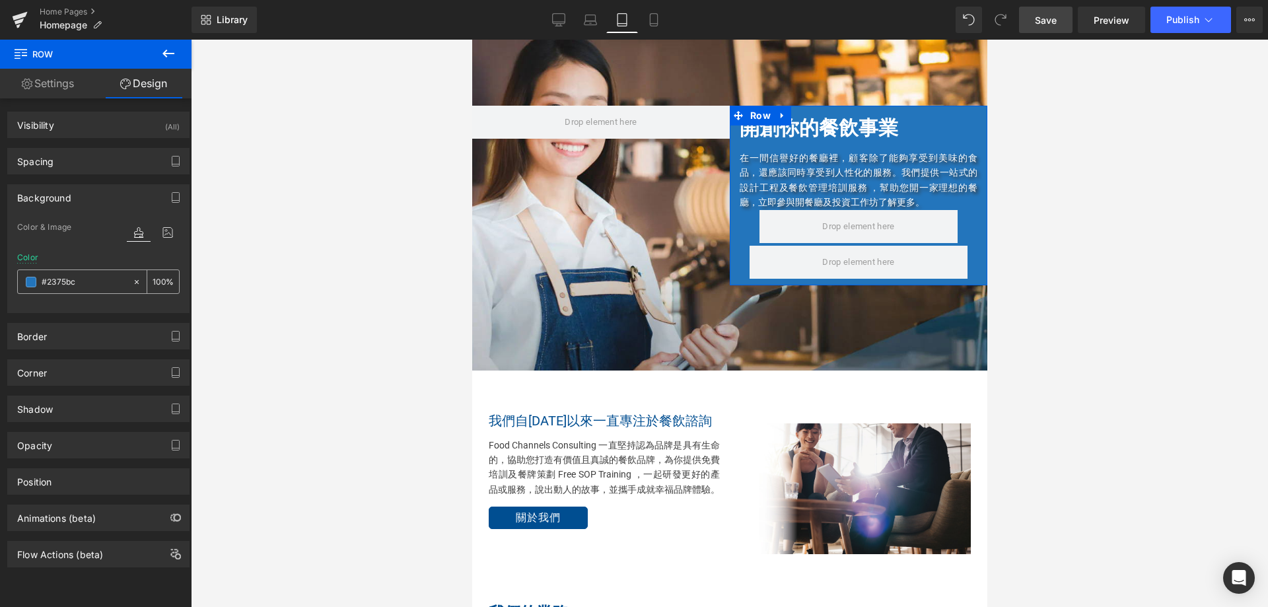
type input "#2375bc"
click at [153, 283] on input "0" at bounding box center [159, 281] width 13 height 15
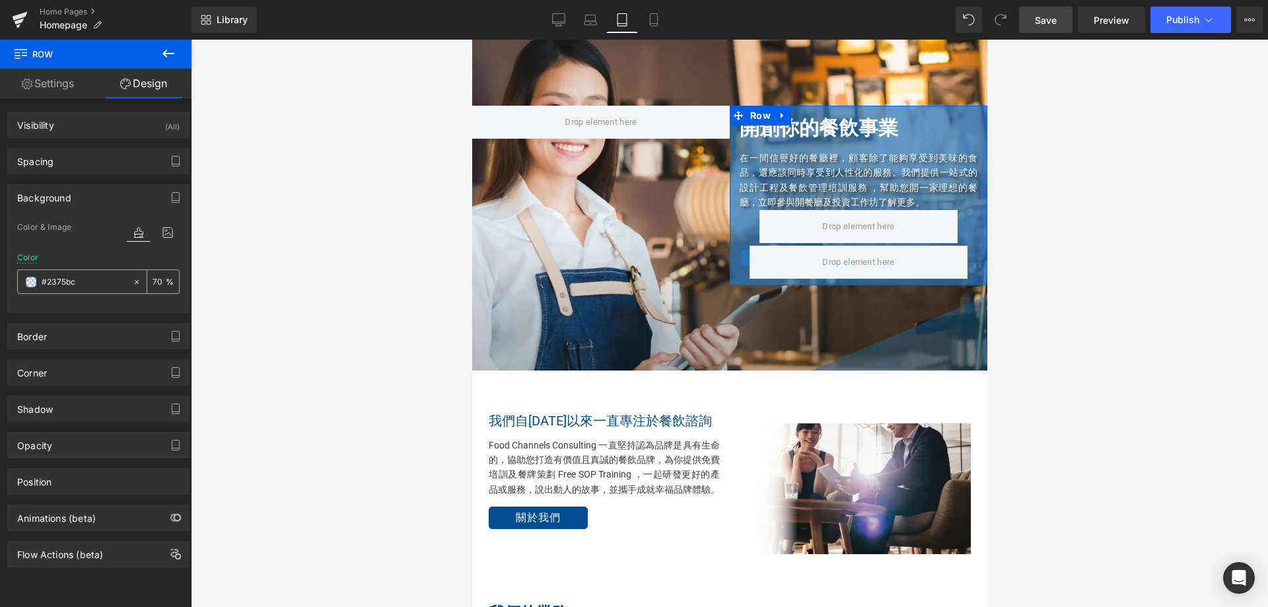
type input "70"
click at [597, 21] on link "Laptop" at bounding box center [590, 20] width 32 height 26
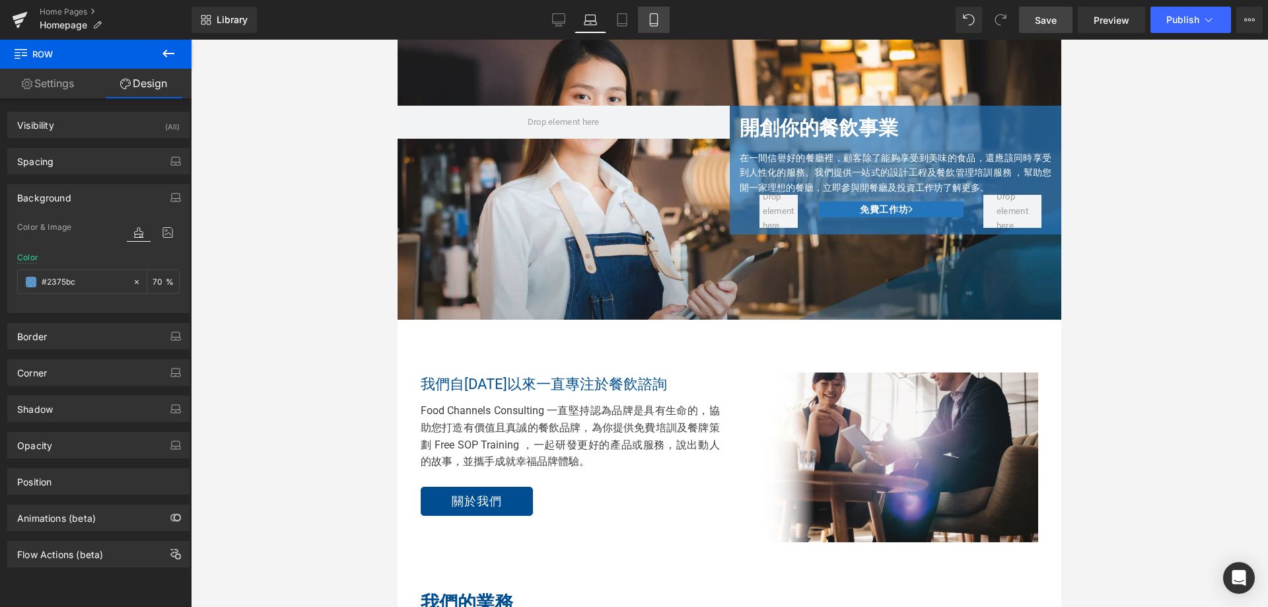
click at [656, 15] on icon at bounding box center [653, 19] width 13 height 13
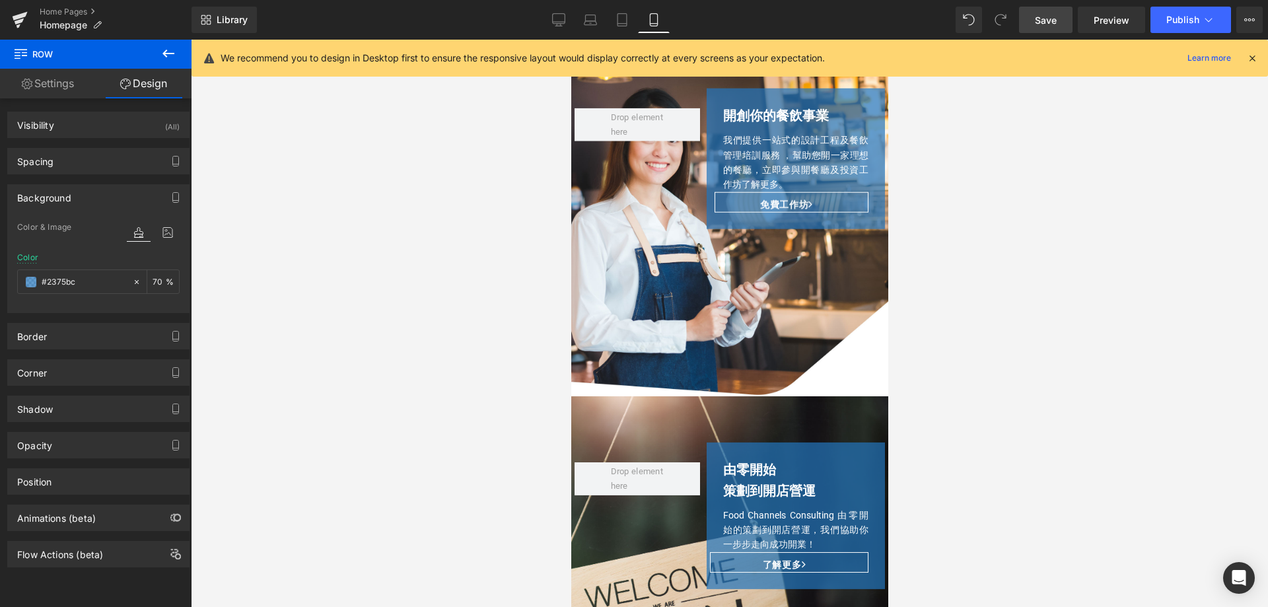
scroll to position [0, 0]
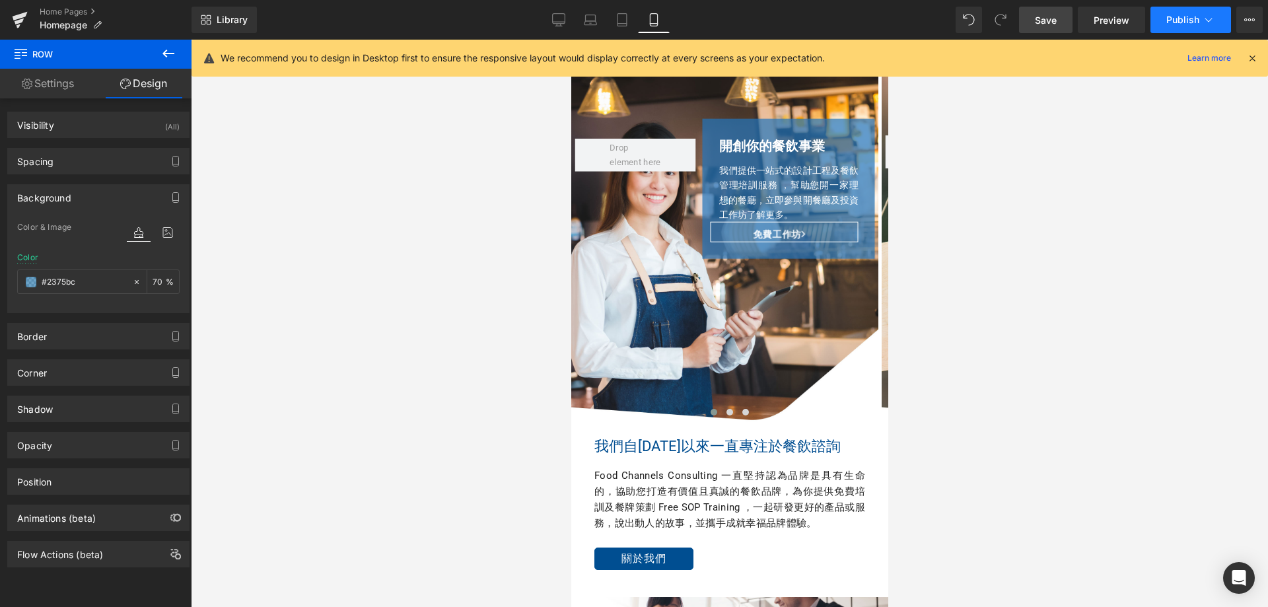
click at [1190, 23] on span "Publish" at bounding box center [1182, 20] width 33 height 11
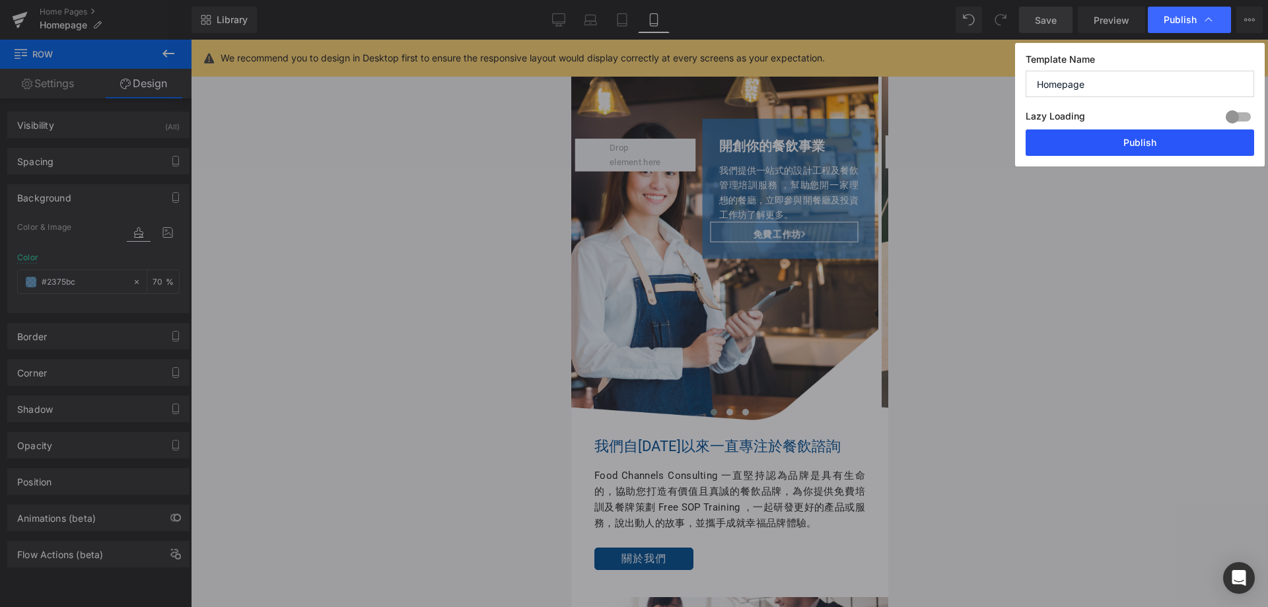
click at [1159, 142] on button "Publish" at bounding box center [1139, 142] width 228 height 26
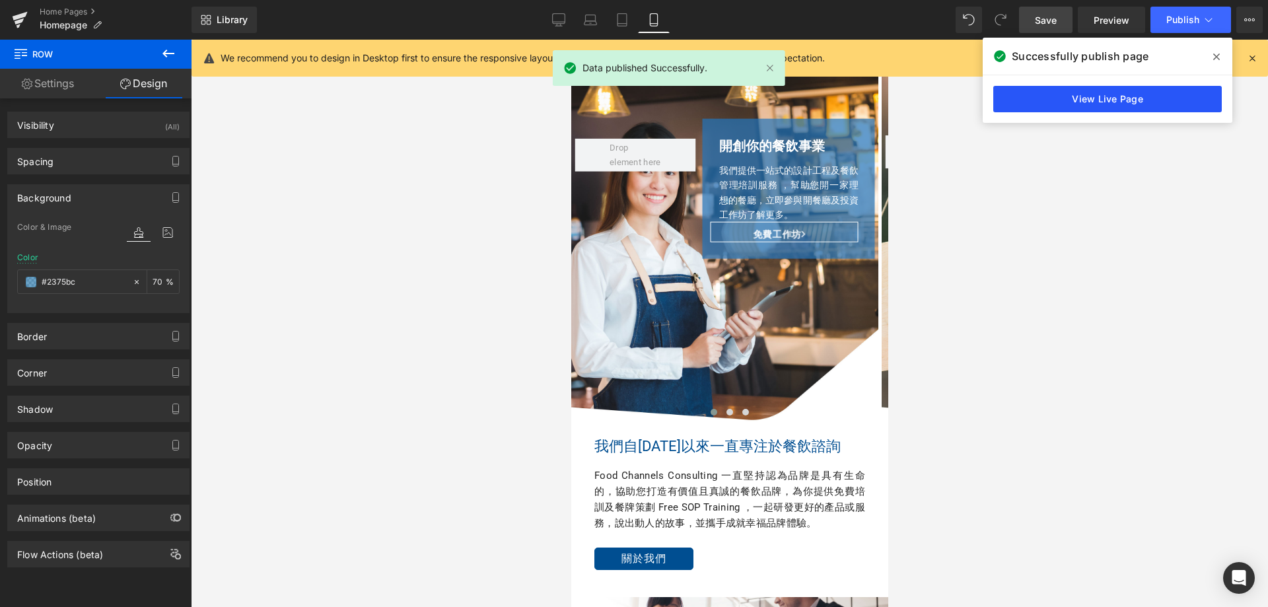
click at [1119, 92] on link "View Live Page" at bounding box center [1107, 99] width 228 height 26
